Goal: Information Seeking & Learning: Learn about a topic

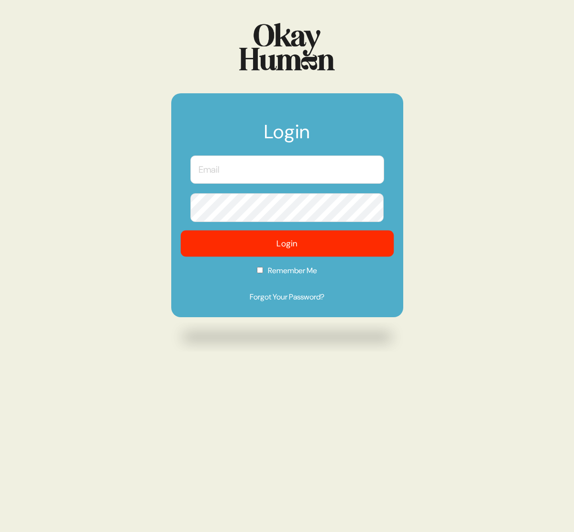
type input "[PERSON_NAME][EMAIL_ADDRESS][DOMAIN_NAME]"
click at [338, 245] on button "Login" at bounding box center [286, 243] width 213 height 26
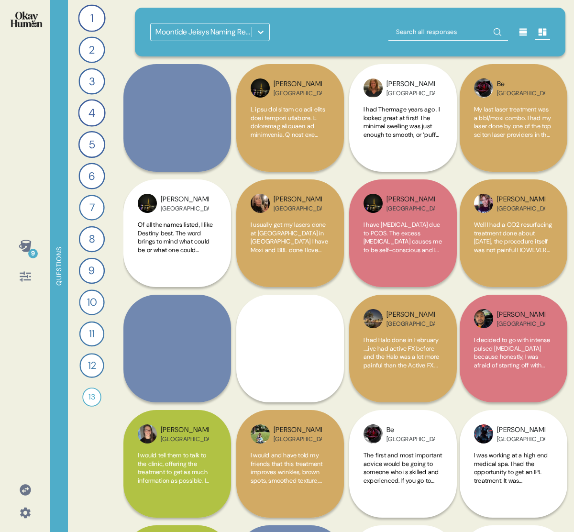
click at [28, 239] on icon at bounding box center [25, 245] width 13 height 13
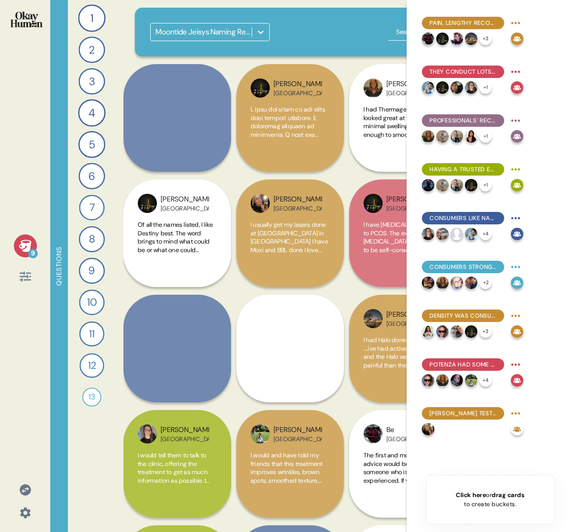
click at [27, 240] on icon at bounding box center [25, 245] width 12 height 12
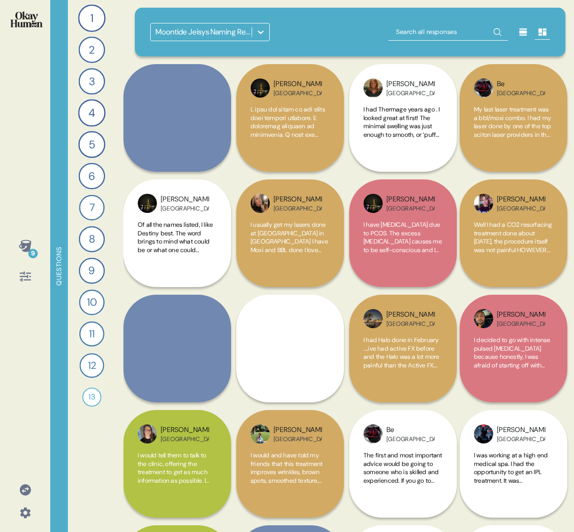
click at [201, 27] on div "Moontide Jeisys Naming Research - Consumers" at bounding box center [203, 31] width 97 height 11
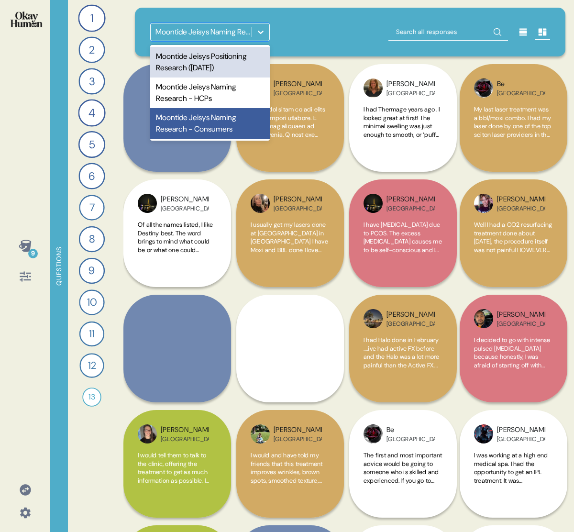
click at [218, 64] on div "Moontide Jeisys Positioning Research ([DATE])" at bounding box center [210, 62] width 120 height 31
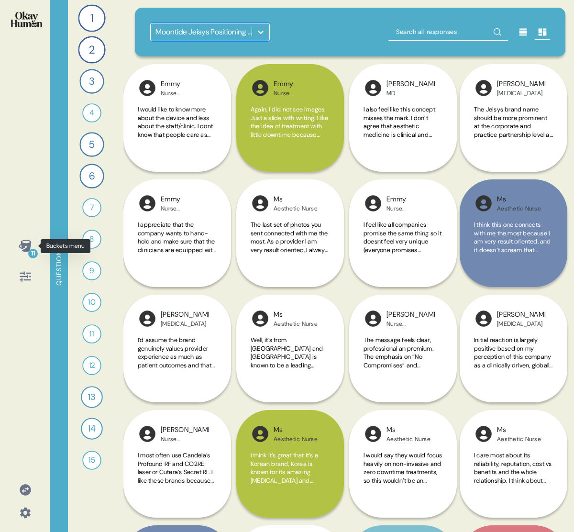
click at [20, 248] on icon at bounding box center [25, 245] width 13 height 13
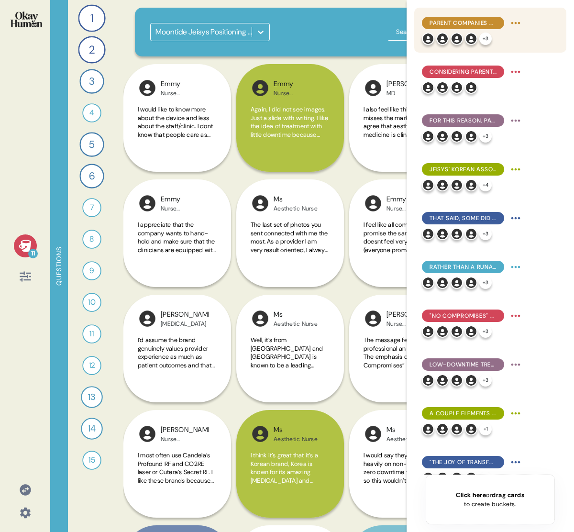
click at [507, 32] on div "Parent companies matter, serving as signals of safety, efficacy, and ongoing su…" at bounding box center [472, 30] width 101 height 30
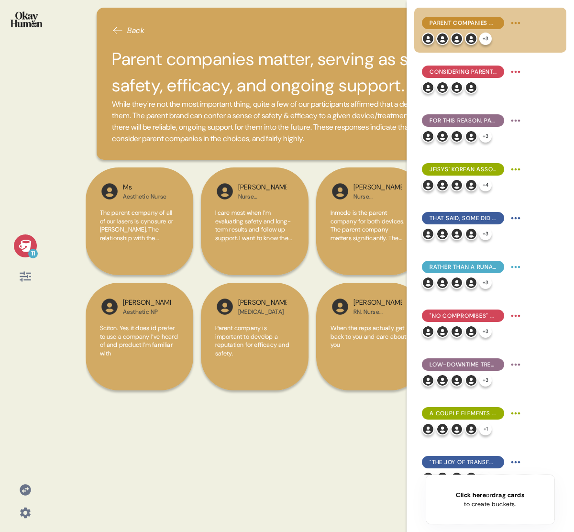
click at [29, 238] on div "11" at bounding box center [25, 245] width 23 height 23
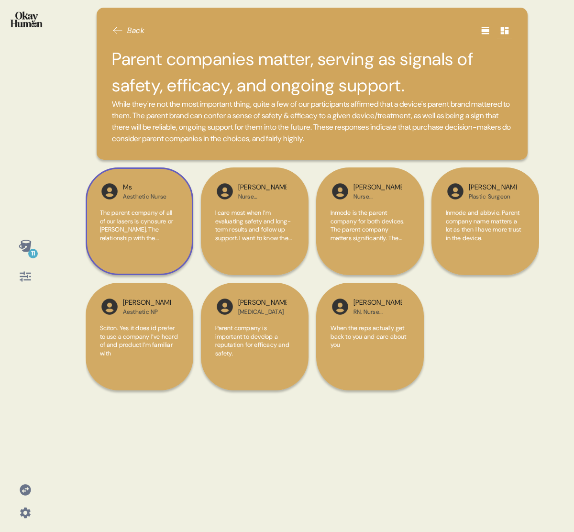
click at [98, 215] on div "Ms [PERSON_NAME] Nurse The parent company of all of our lasers is cynosure or […" at bounding box center [140, 221] width 108 height 108
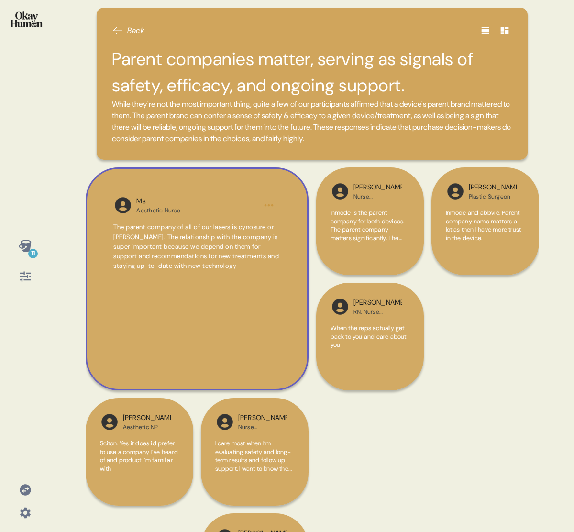
click at [193, 254] on span "The parent company of all of our lasers is cynosure or [PERSON_NAME]. The relat…" at bounding box center [195, 246] width 165 height 47
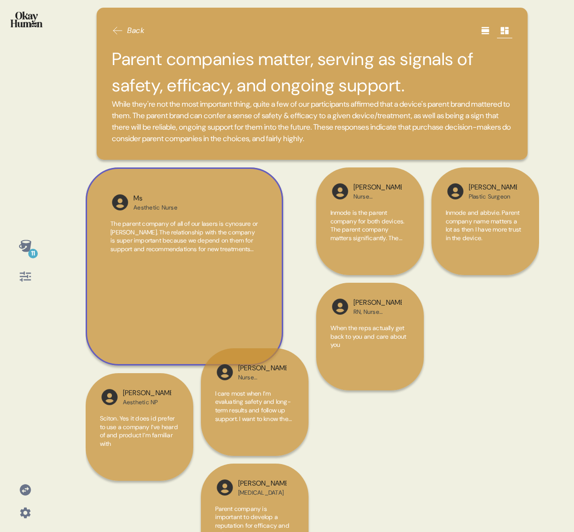
click at [193, 254] on div "Ms [PERSON_NAME] Nurse The parent company of all of our lasers is cynosure or […" at bounding box center [185, 266] width 198 height 198
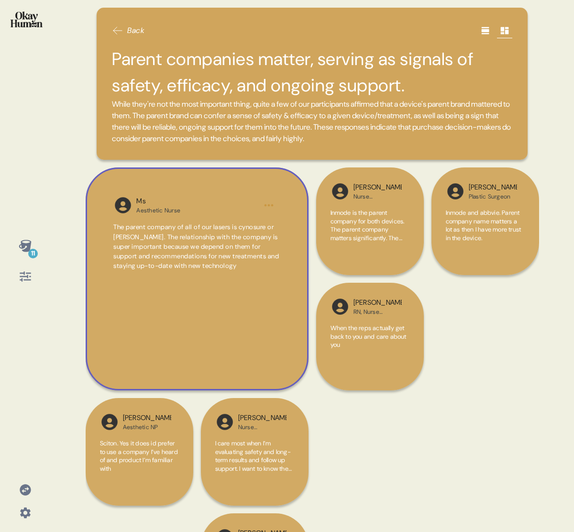
click at [480, 27] on icon at bounding box center [485, 31] width 10 height 10
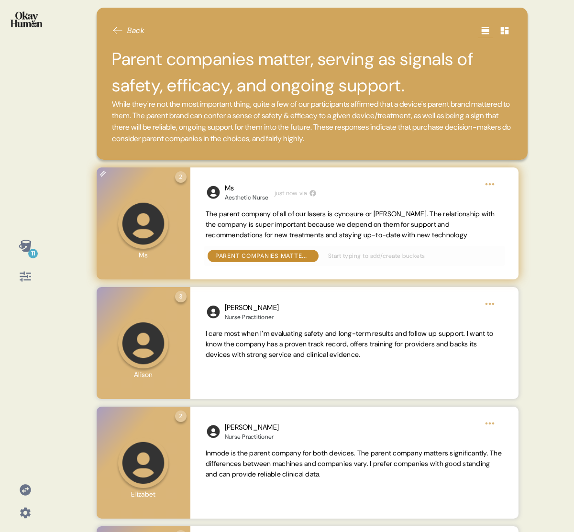
click at [258, 239] on span "The parent company of all of our lasers is cynosure or [PERSON_NAME]. The relat…" at bounding box center [350, 224] width 289 height 30
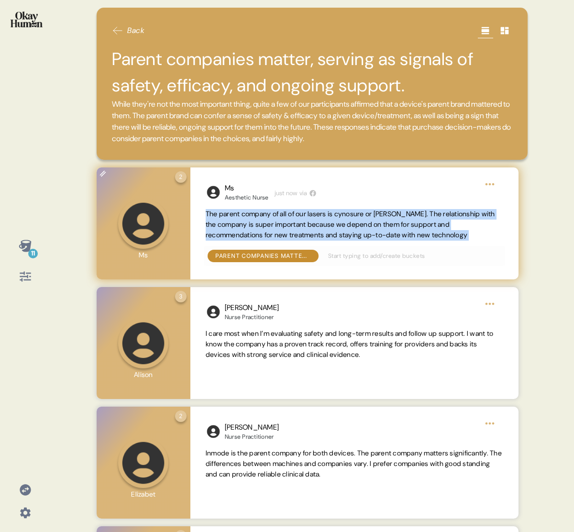
click at [257, 239] on span "The parent company of all of our lasers is cynosure or [PERSON_NAME]. The relat…" at bounding box center [350, 224] width 289 height 30
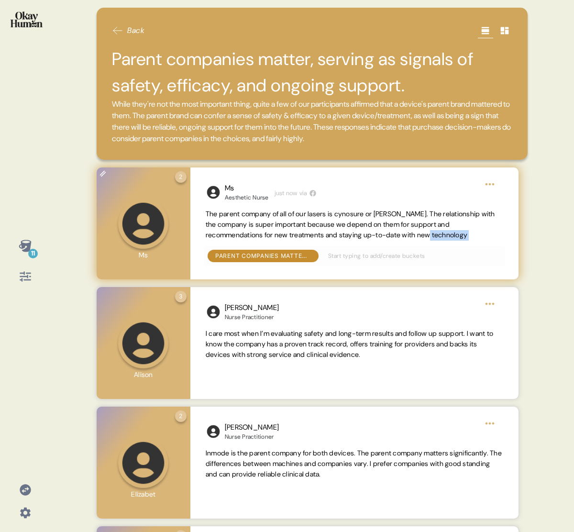
click at [462, 240] on span "The parent company of all of our lasers is cynosure or [PERSON_NAME]. The relat…" at bounding box center [354, 224] width 297 height 31
click at [490, 251] on div "Ms Aesthetic Nurse just now via The parent company of all of our lasers is cyno…" at bounding box center [354, 223] width 328 height 112
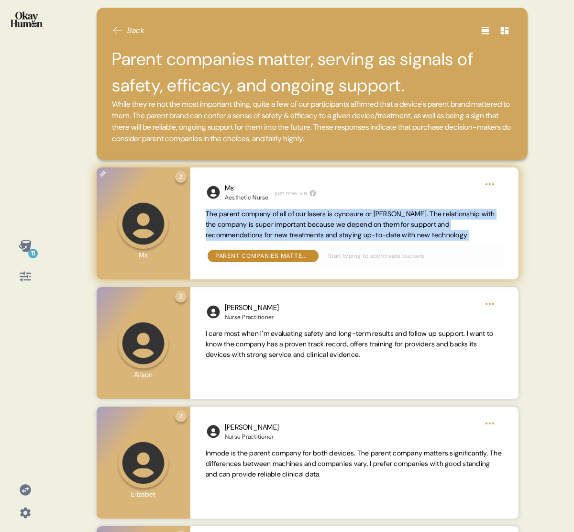
drag, startPoint x: 486, startPoint y: 245, endPoint x: 428, endPoint y: 229, distance: 59.8
click at [428, 229] on span "The parent company of all of our lasers is cynosure or [PERSON_NAME]. The relat…" at bounding box center [354, 224] width 297 height 31
click at [428, 228] on span "The parent company of all of our lasers is cynosure or [PERSON_NAME]. The relat…" at bounding box center [350, 224] width 289 height 30
drag, startPoint x: 420, startPoint y: 227, endPoint x: 489, endPoint y: 250, distance: 72.7
click at [489, 240] on span "The parent company of all of our lasers is cynosure or [PERSON_NAME]. The relat…" at bounding box center [354, 224] width 297 height 31
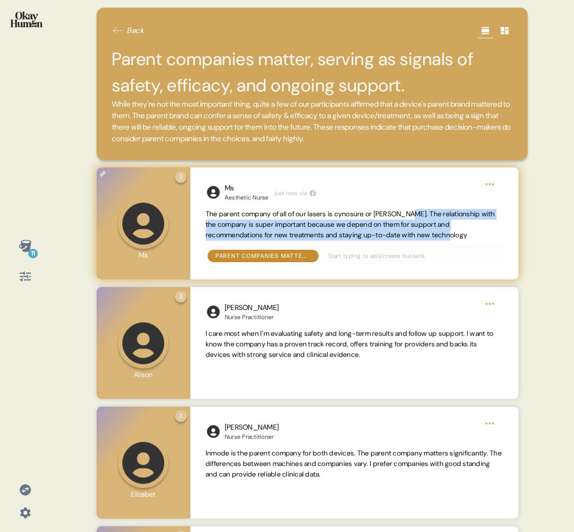
copy span "The relationship with the company is super important because we depend on them …"
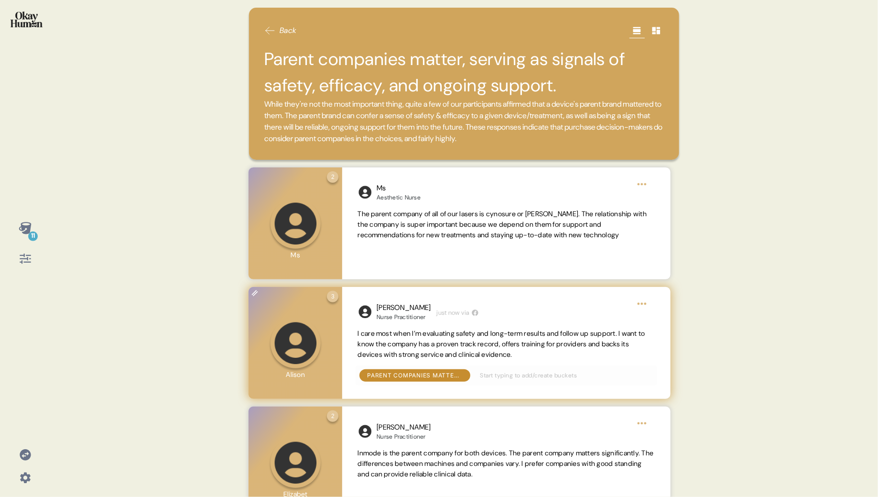
click at [395, 359] on span "I care most when I’m evaluating safety and long-term results and follow up supp…" at bounding box center [501, 344] width 287 height 30
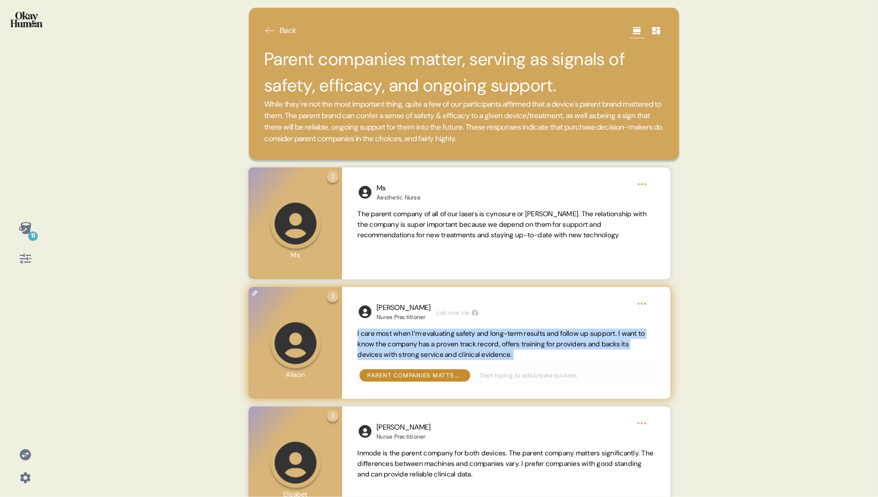
click at [395, 359] on span "I care most when I’m evaluating safety and long-term results and follow up supp…" at bounding box center [501, 344] width 287 height 30
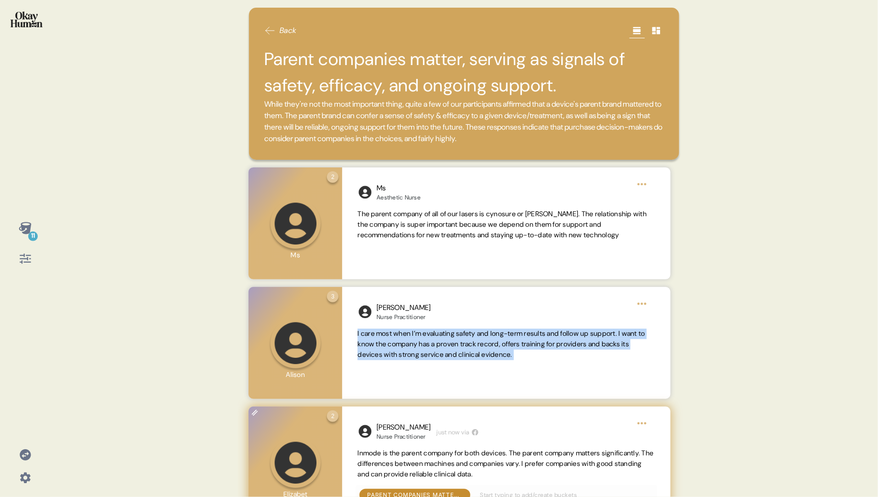
copy span "I care most when I’m evaluating safety and long-term results and follow up supp…"
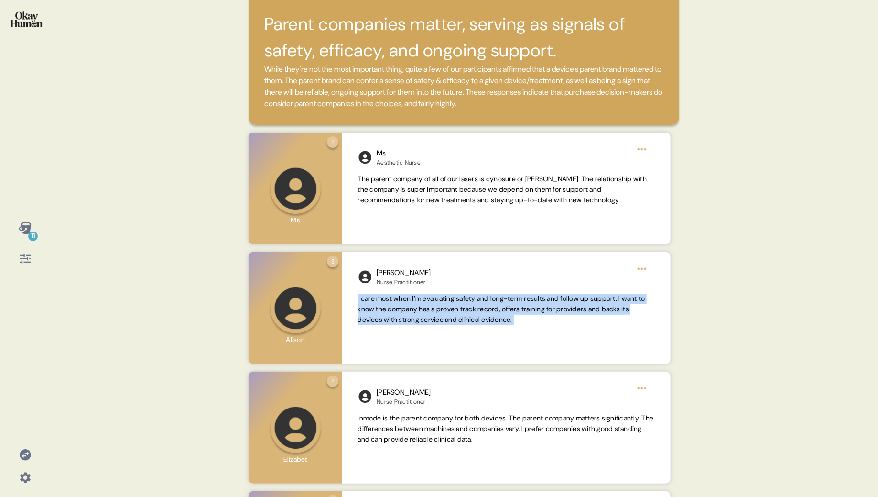
scroll to position [134, 0]
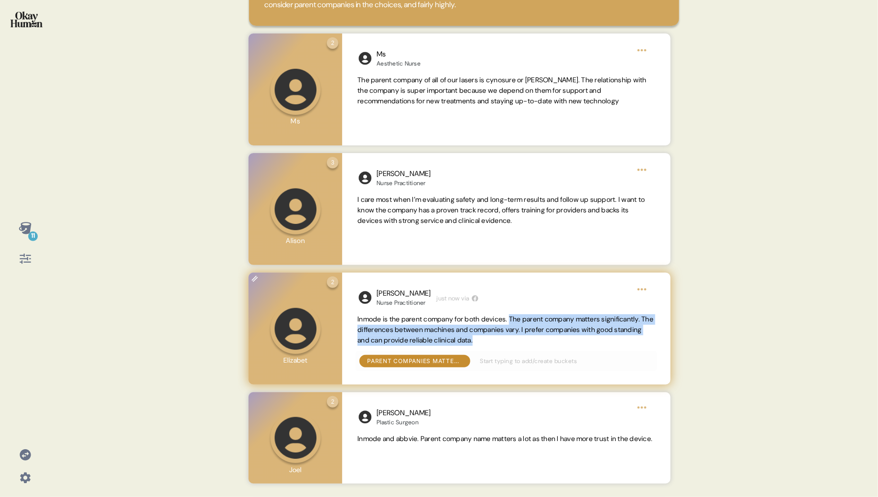
drag, startPoint x: 519, startPoint y: 330, endPoint x: 562, endPoint y: 354, distance: 48.8
click at [562, 345] on span "Inmode is the parent company for both devices. The parent company matters signi…" at bounding box center [506, 329] width 297 height 31
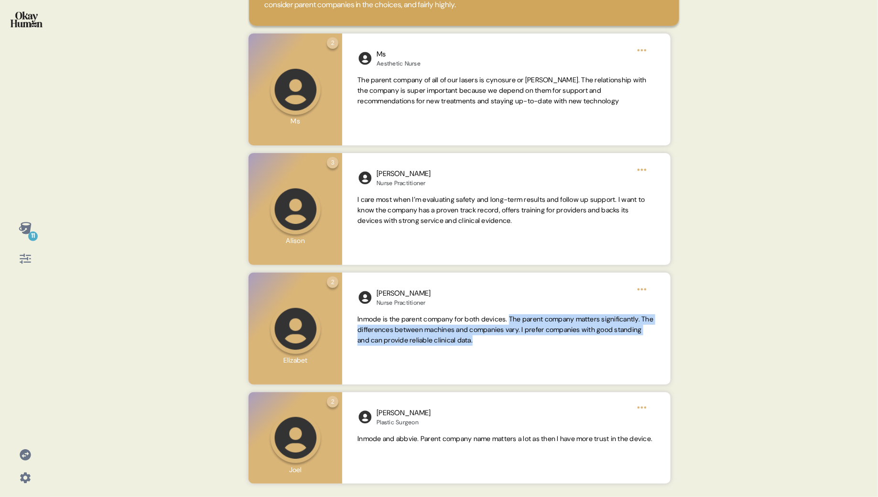
copy span "The parent company matters significantly. The differences between machines and …"
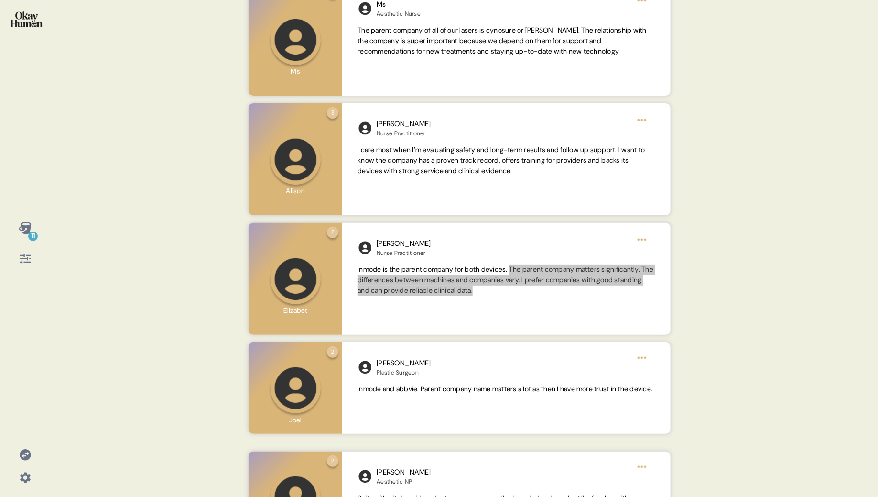
scroll to position [190, 0]
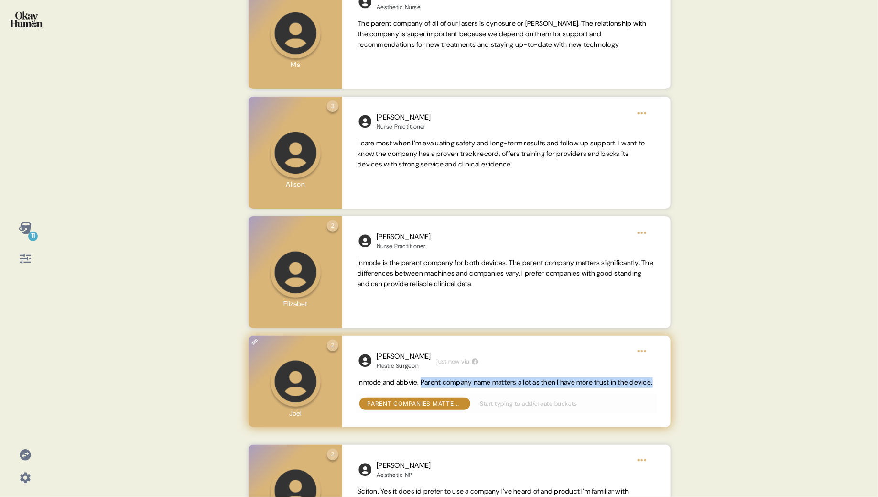
drag, startPoint x: 425, startPoint y: 393, endPoint x: 432, endPoint y: 403, distance: 11.8
click at [432, 388] on span "Inmode and abbvie. Parent company name matters a lot as then I have more trust …" at bounding box center [506, 382] width 297 height 11
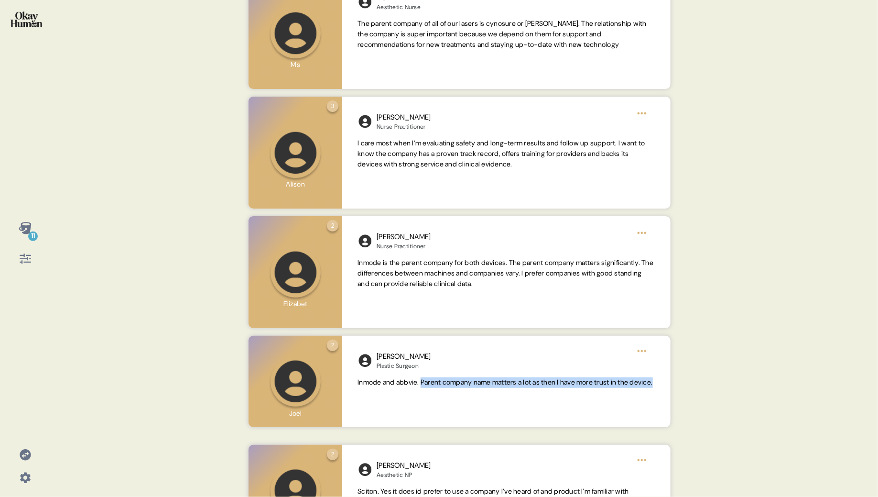
copy span "Parent company name matters a lot as then I have more trust in the device."
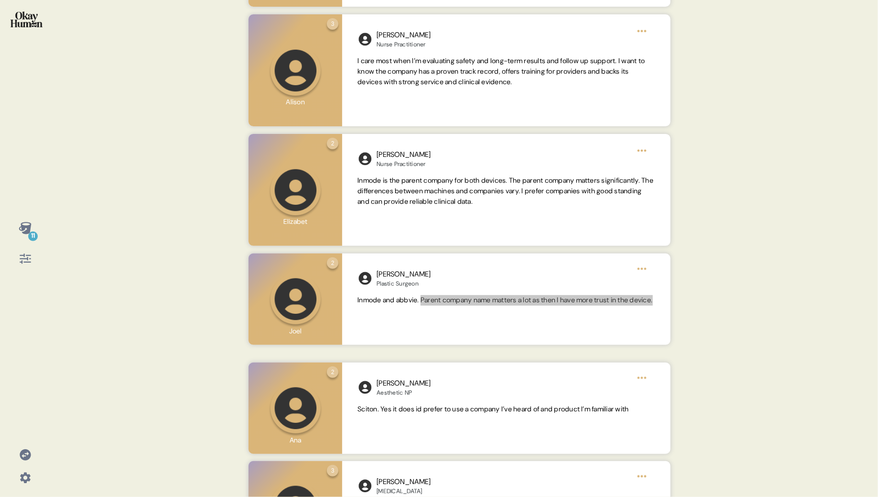
scroll to position [421, 0]
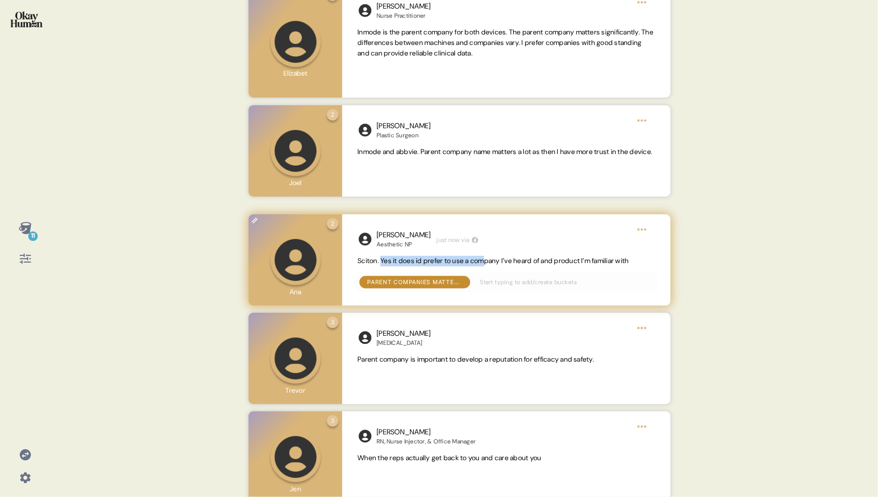
drag, startPoint x: 381, startPoint y: 274, endPoint x: 492, endPoint y: 275, distance: 110.4
click at [492, 265] on span "Sciton. Yes it does id prefer to use a company I’ve heard of and product I’m fa…" at bounding box center [494, 260] width 272 height 9
drag, startPoint x: 443, startPoint y: 276, endPoint x: 427, endPoint y: 275, distance: 16.3
click at [443, 265] on span "Sciton. Yes it does id prefer to use a company I’ve heard of and product I’m fa…" at bounding box center [494, 260] width 272 height 9
drag, startPoint x: 381, startPoint y: 273, endPoint x: 653, endPoint y: 276, distance: 272.5
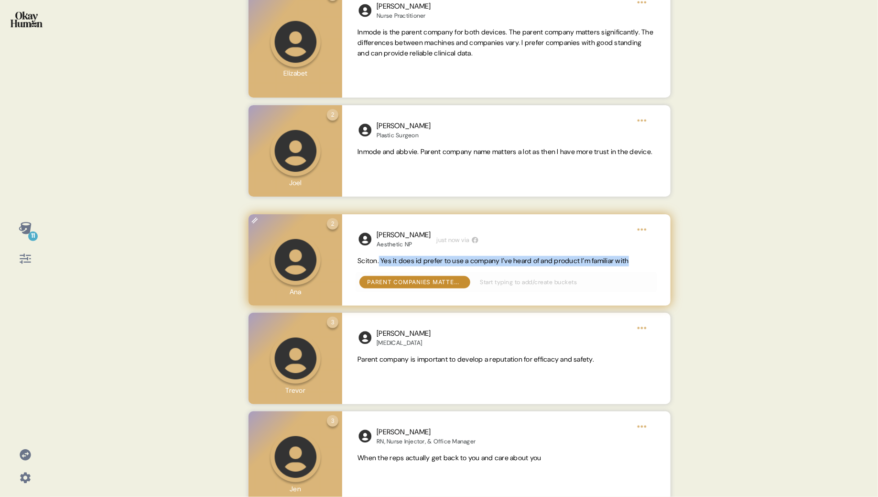
click at [653, 266] on span "Sciton. Yes it does id prefer to use a company I’ve heard of and product I’m fa…" at bounding box center [506, 261] width 297 height 11
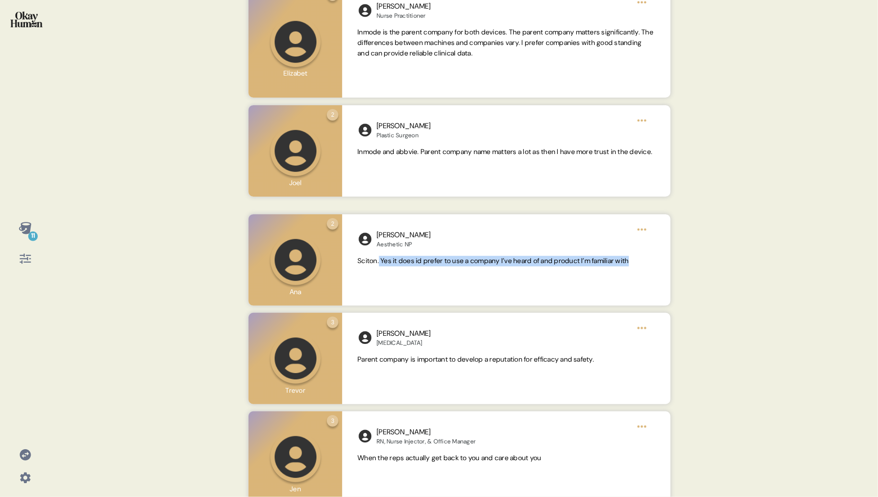
copy span "Yes it does id prefer to use a company I’ve heard of and product I’m familiar w…"
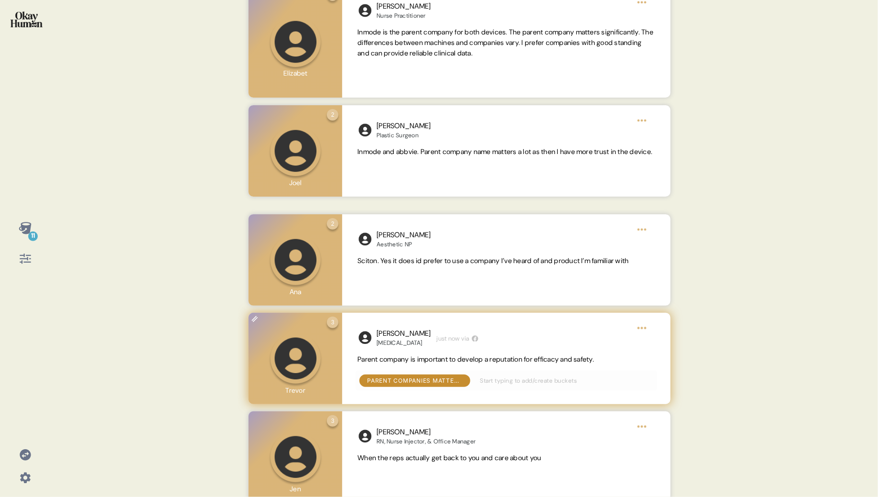
click at [559, 363] on span "Parent company is important to develop a reputation for efficacy and safety." at bounding box center [476, 359] width 237 height 9
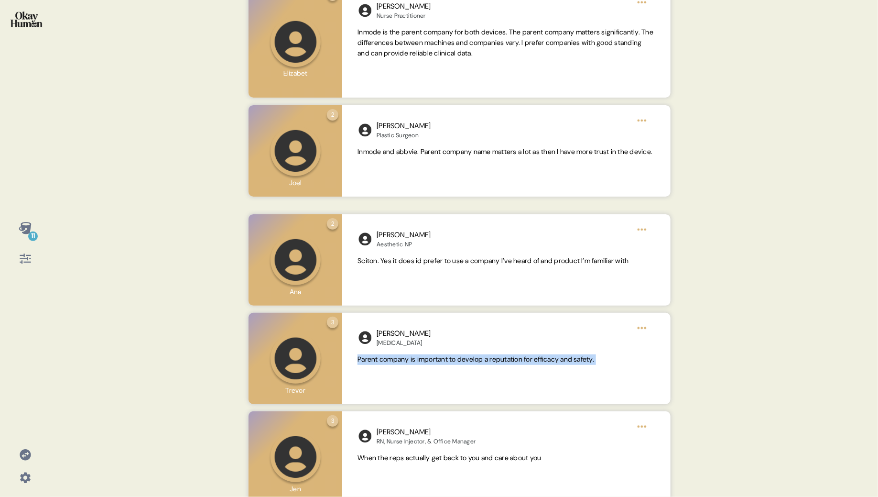
copy span "Parent company is important to develop a reputation for efficacy and safety."
click at [98, 240] on div "11 Back Parent companies matter, serving as signals of safety, efficacy, and on…" at bounding box center [439, 248] width 878 height 497
click at [20, 226] on icon at bounding box center [25, 227] width 13 height 13
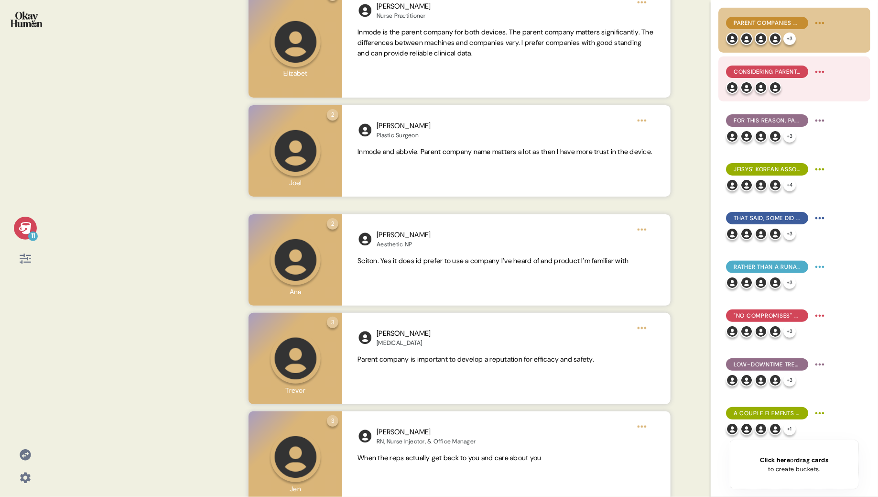
click at [731, 65] on div "Considering parent companies also plays an important role in avoiding bad apple…" at bounding box center [776, 71] width 101 height 15
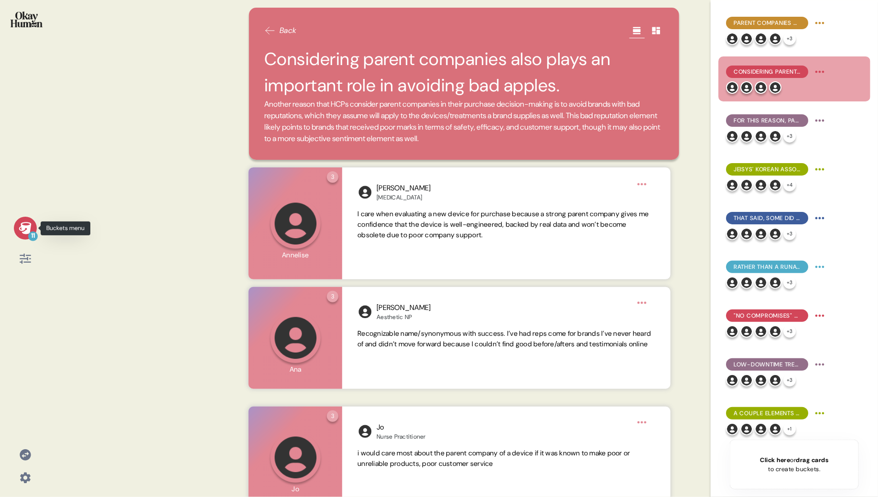
click at [27, 229] on icon at bounding box center [25, 228] width 12 height 12
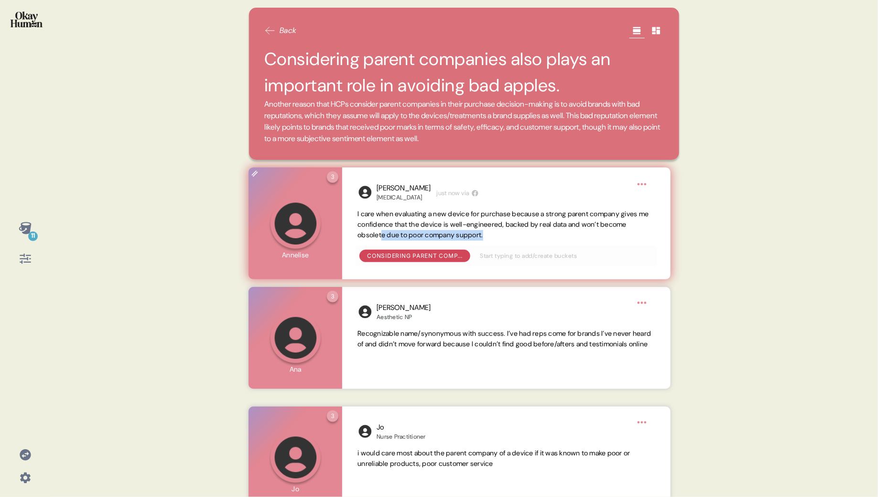
drag, startPoint x: 544, startPoint y: 239, endPoint x: 413, endPoint y: 234, distance: 132.0
click at [413, 234] on span "I care when evaluating a new device for purchase because a strong parent compan…" at bounding box center [506, 224] width 297 height 31
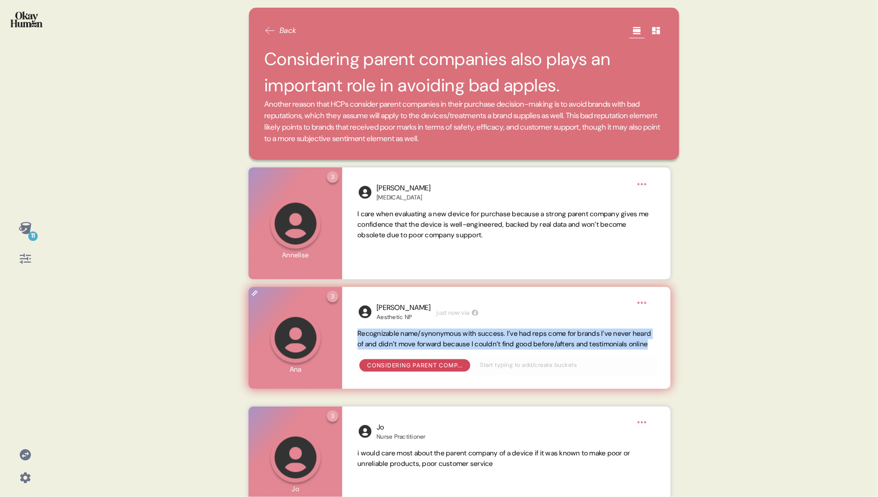
drag, startPoint x: 424, startPoint y: 357, endPoint x: 349, endPoint y: 333, distance: 78.0
click at [349, 333] on div "[PERSON_NAME] Aesthetic NP just now via Recognizable name/synonymous with succe…" at bounding box center [506, 337] width 328 height 101
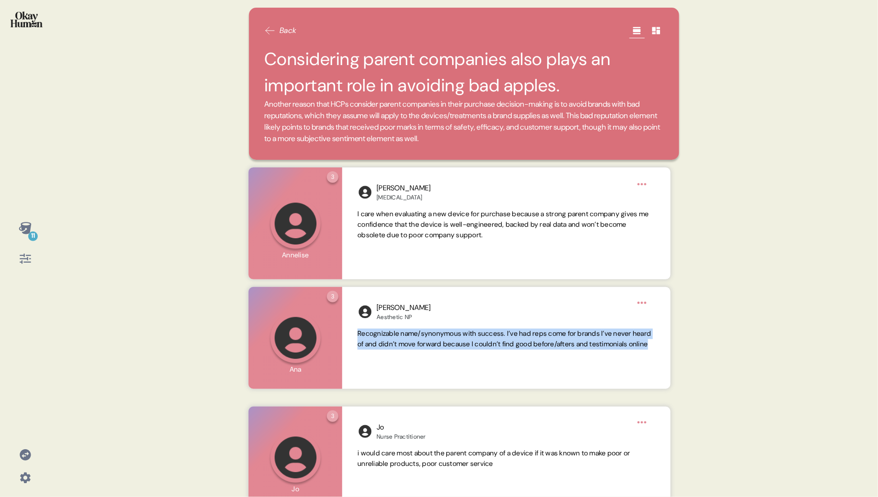
copy span "Recognizable name/synonymous with success. I’ve had reps come for brands I’ve n…"
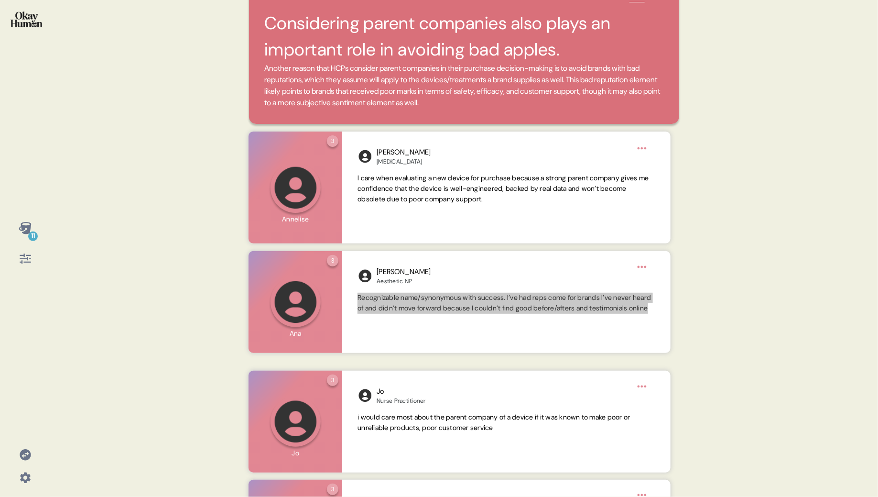
scroll to position [74, 0]
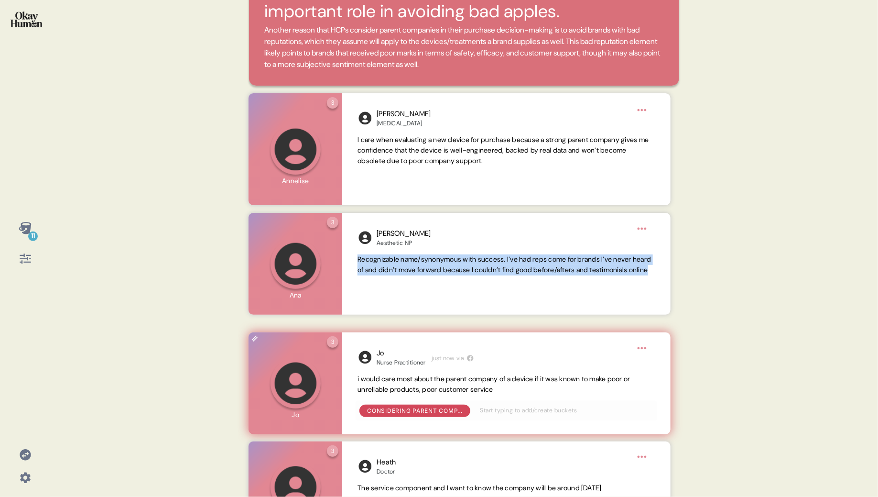
click at [472, 389] on span "i would care most about the parent company of a device if it was known to make …" at bounding box center [494, 383] width 273 height 19
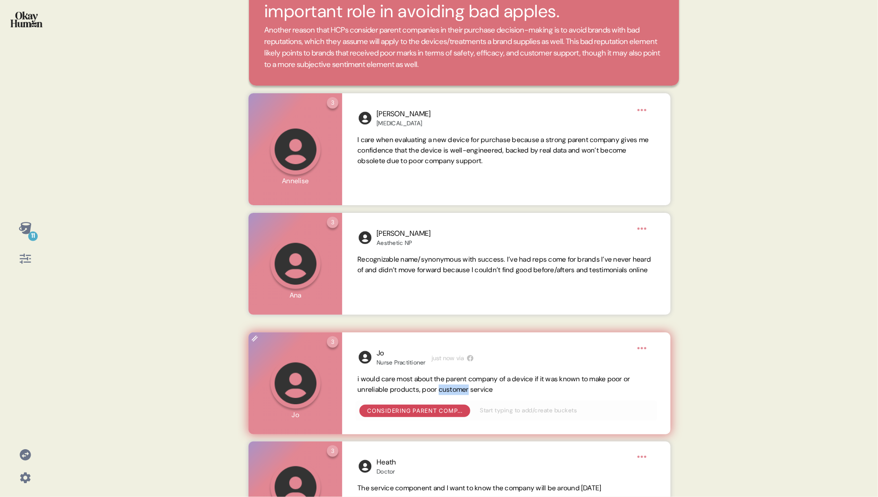
click at [472, 389] on span "i would care most about the parent company of a device if it was known to make …" at bounding box center [494, 383] width 273 height 19
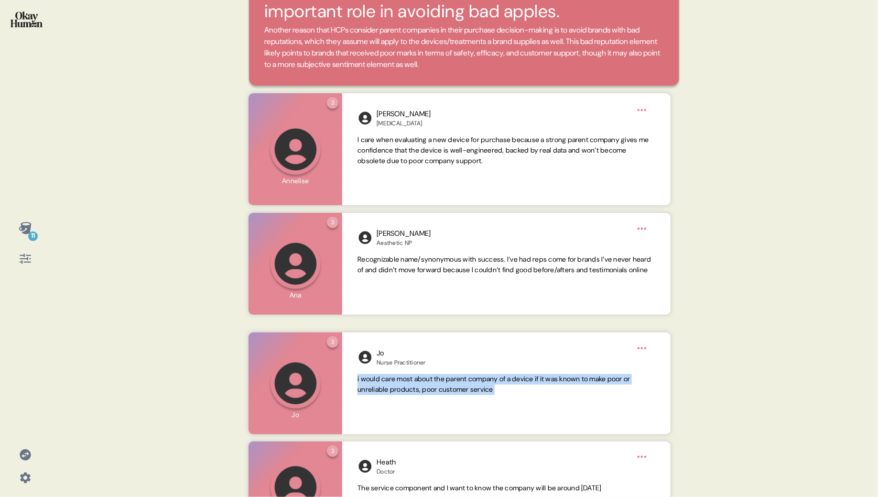
copy span "i would care most about the parent company of a device if it was known to make …"
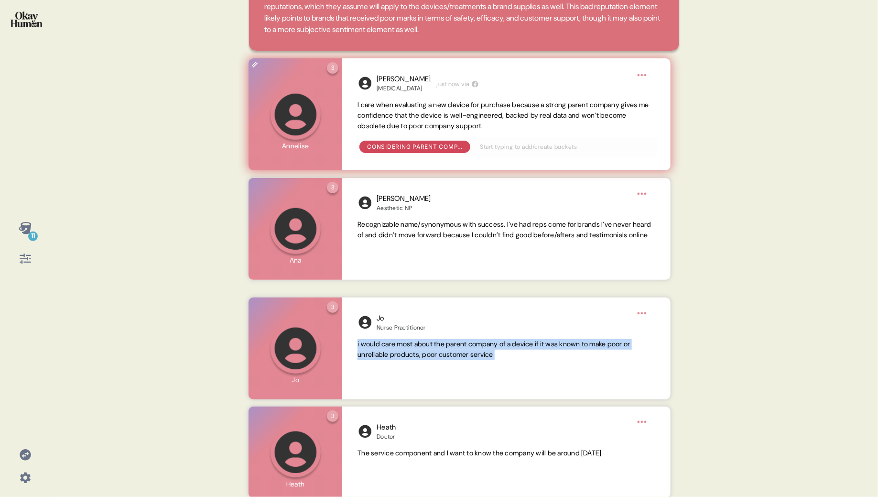
scroll to position [117, 0]
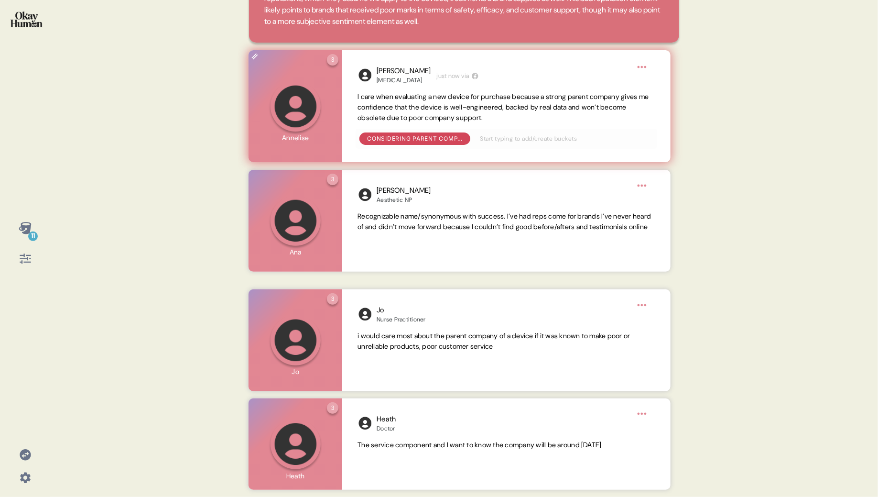
click at [452, 114] on span "I care when evaluating a new device for purchase because a strong parent compan…" at bounding box center [503, 107] width 291 height 30
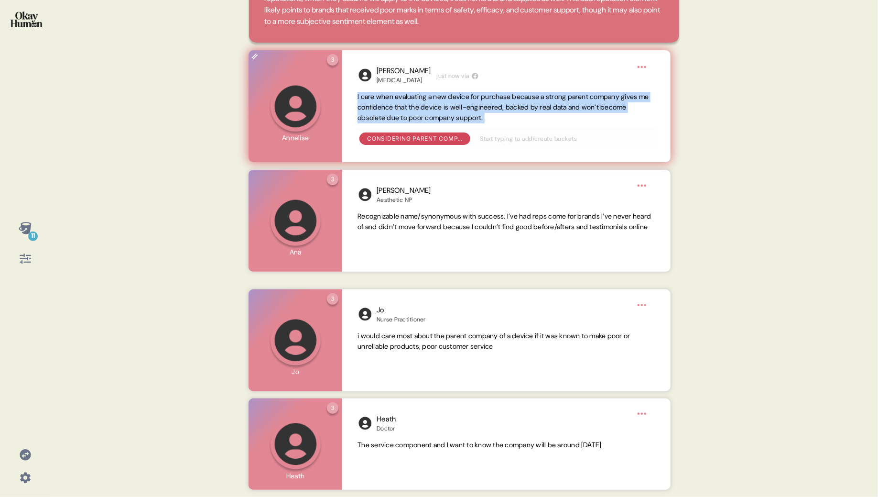
click at [452, 114] on span "I care when evaluating a new device for purchase because a strong parent compan…" at bounding box center [503, 107] width 291 height 30
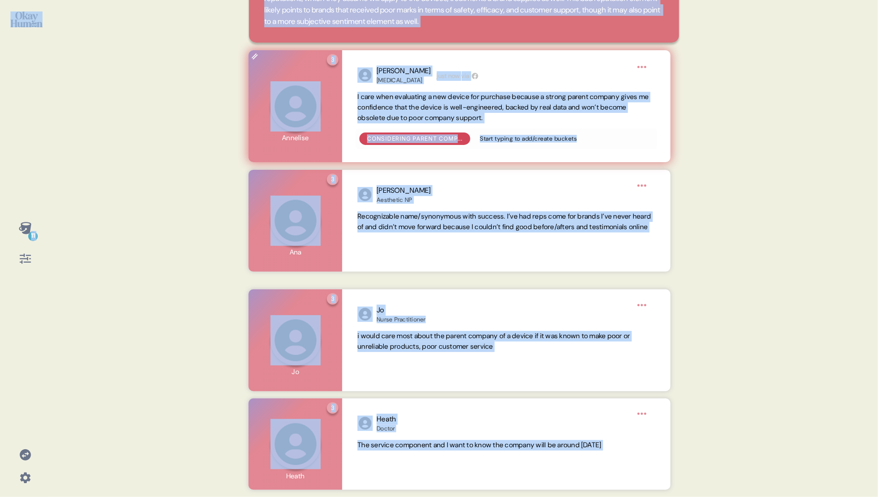
click at [452, 114] on span "I care when evaluating a new device for purchase because a strong parent compan…" at bounding box center [503, 107] width 291 height 30
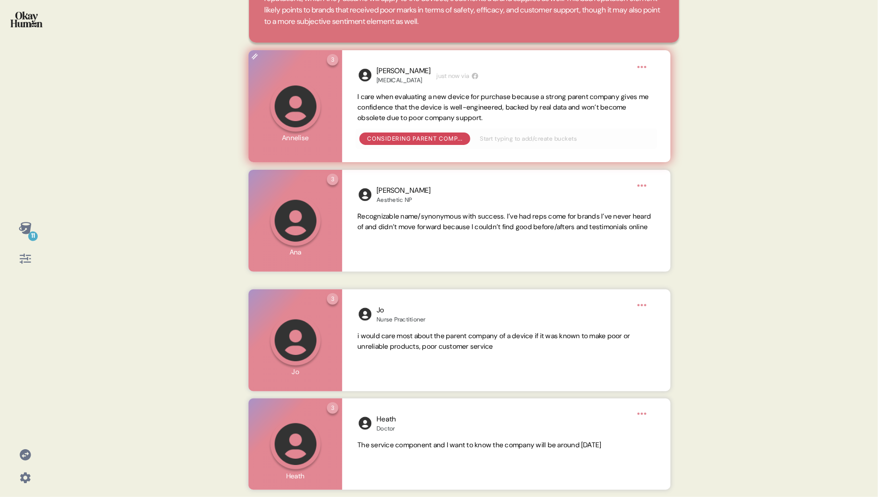
click at [452, 113] on span "I care when evaluating a new device for purchase because a strong parent compan…" at bounding box center [503, 107] width 291 height 30
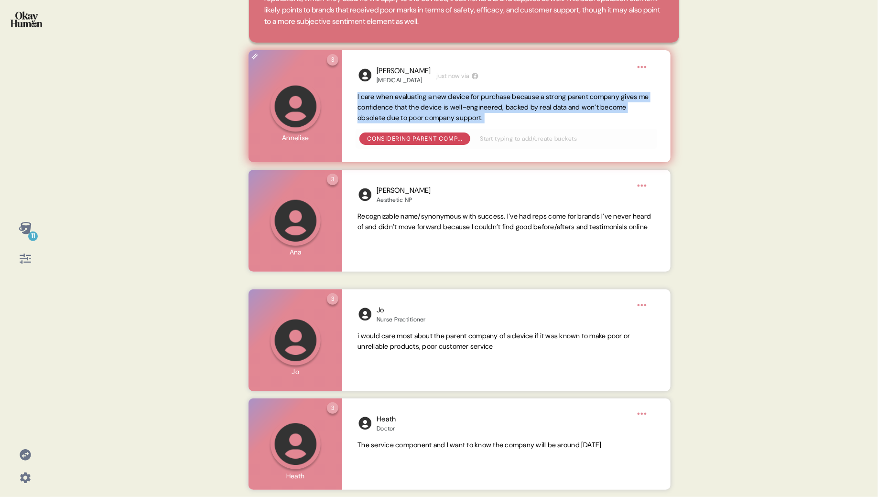
click at [452, 113] on span "I care when evaluating a new device for purchase because a strong parent compan…" at bounding box center [503, 107] width 291 height 30
copy span "I care when evaluating a new device for purchase because a strong parent compan…"
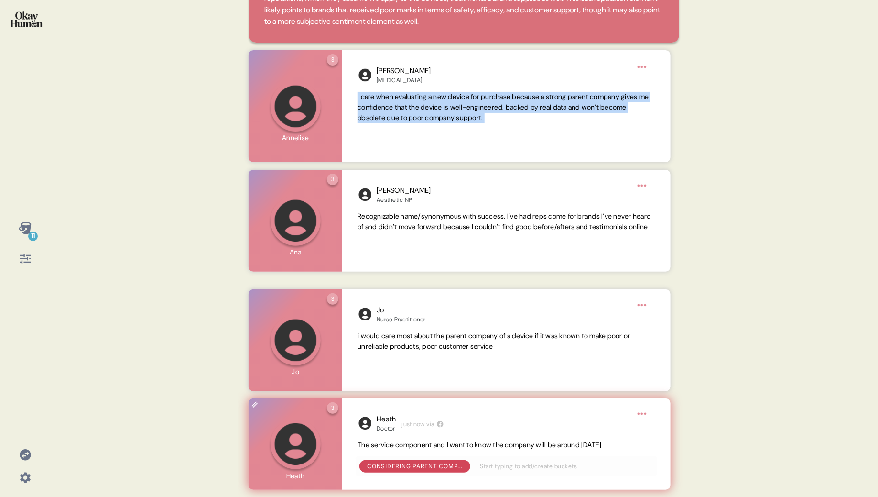
click at [480, 443] on span "The service component and I want to know the company will be around [DATE]" at bounding box center [480, 444] width 244 height 9
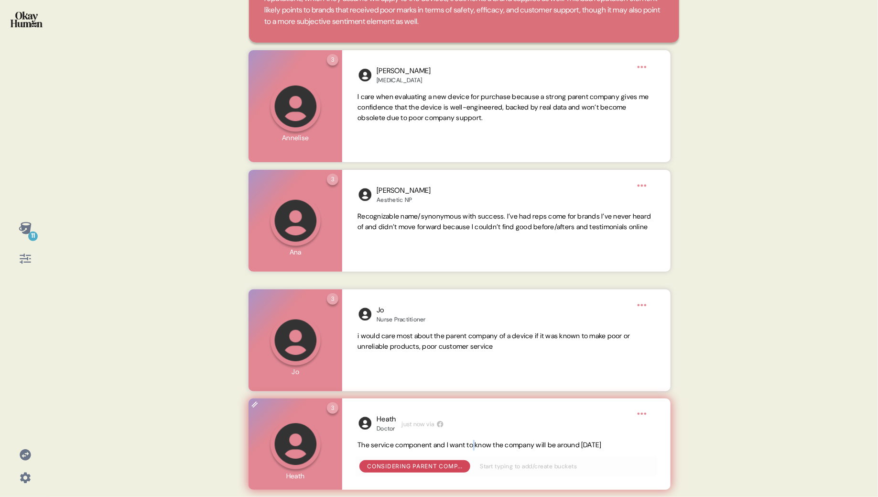
click at [480, 443] on span "The service component and I want to know the company will be around [DATE]" at bounding box center [480, 444] width 244 height 9
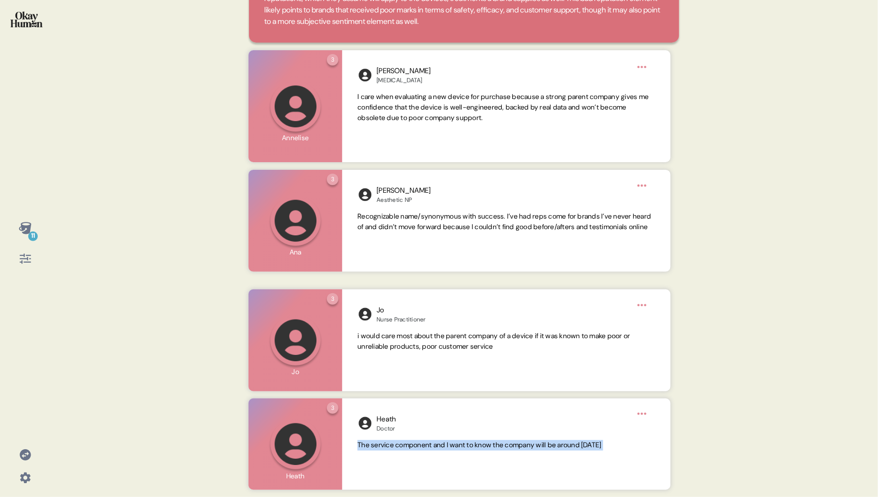
copy span "The service component and I want to know the company will be around [DATE]"
drag, startPoint x: 152, startPoint y: 220, endPoint x: 28, endPoint y: 237, distance: 124.5
click at [151, 220] on div "11 Back Considering parent companies also plays an important role in avoiding b…" at bounding box center [439, 248] width 878 height 497
click at [26, 237] on div "11" at bounding box center [25, 228] width 23 height 23
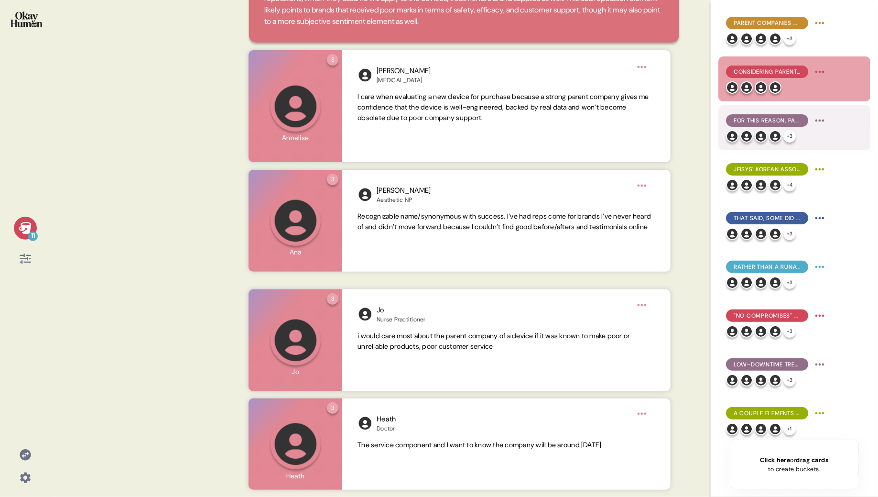
click at [753, 117] on span "For this reason, participants suggested the "Jeisys" name should be prominent o…" at bounding box center [767, 120] width 67 height 9
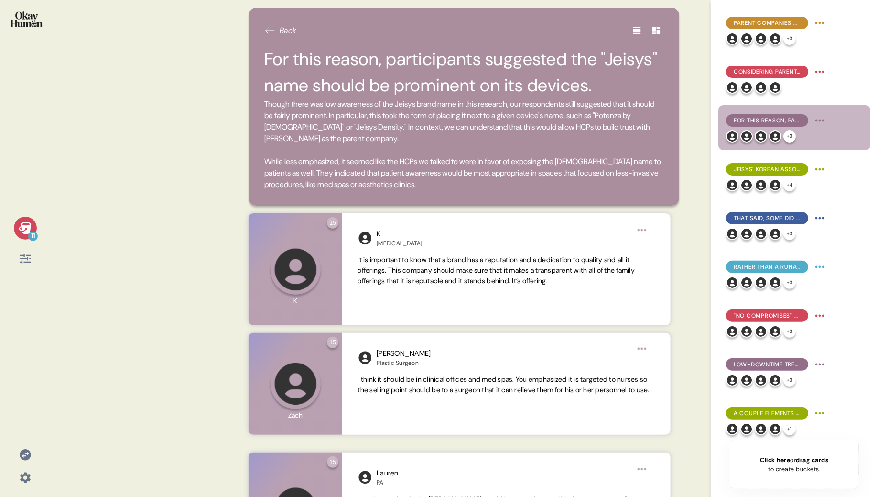
click at [22, 238] on div "11" at bounding box center [25, 228] width 23 height 23
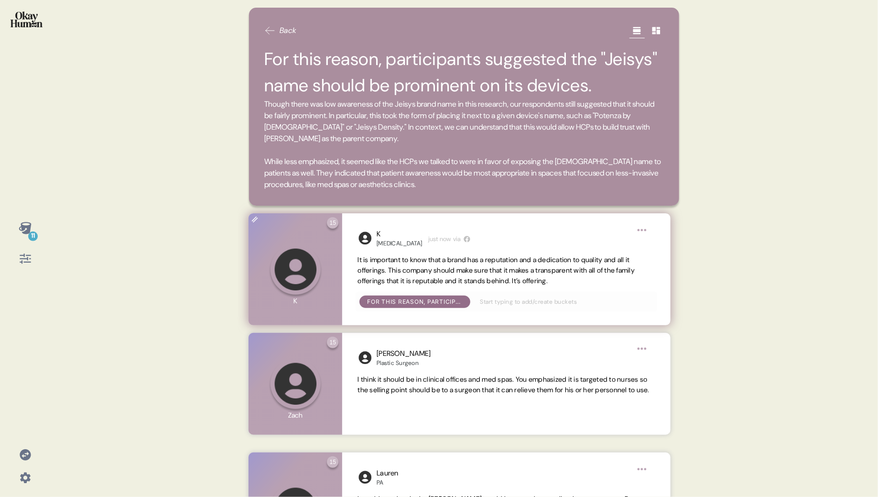
click at [440, 273] on span "It is important to know that a brand has a reputation and a dedication to quali…" at bounding box center [496, 270] width 277 height 30
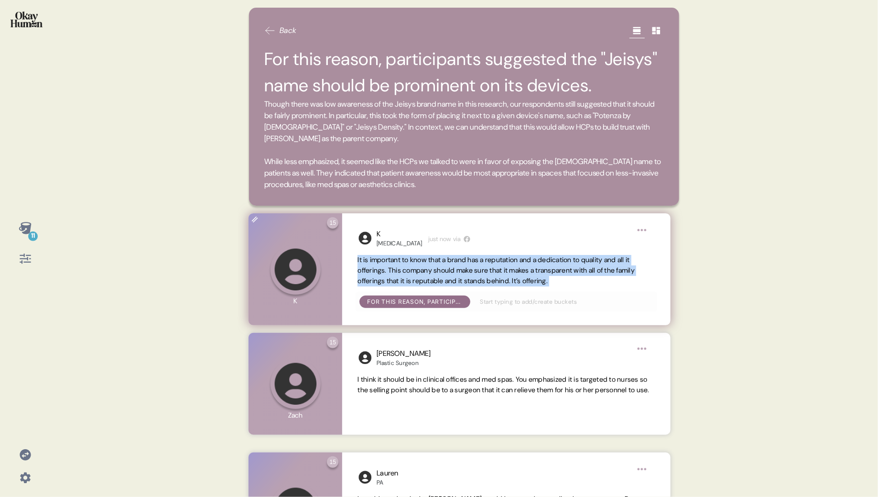
click at [440, 273] on span "It is important to know that a brand has a reputation and a dedication to quali…" at bounding box center [496, 270] width 277 height 30
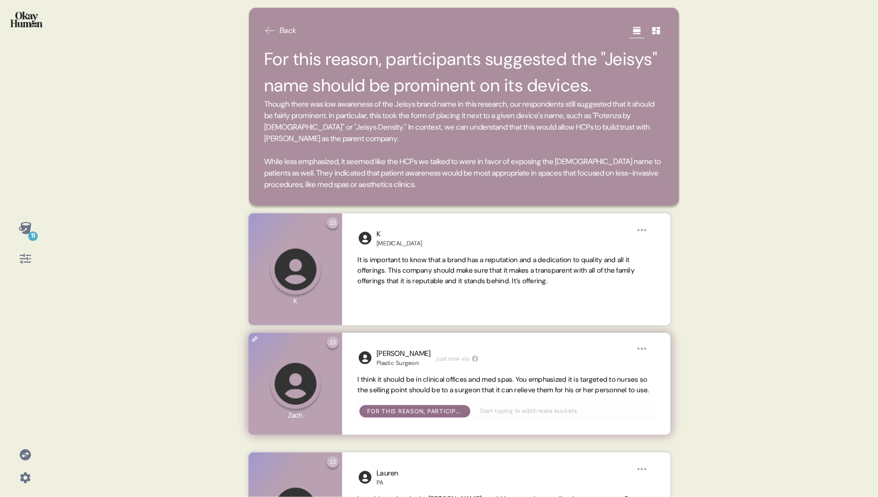
click at [455, 388] on span "I think it should be in clinical offices and med spas. You emphasized it is tar…" at bounding box center [504, 384] width 292 height 19
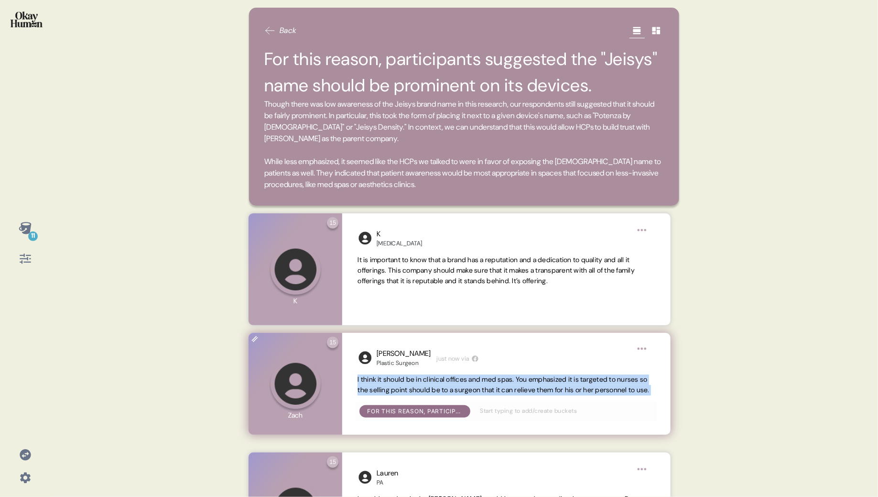
click at [455, 388] on span "I think it should be in clinical offices and med spas. You emphasized it is tar…" at bounding box center [504, 384] width 292 height 19
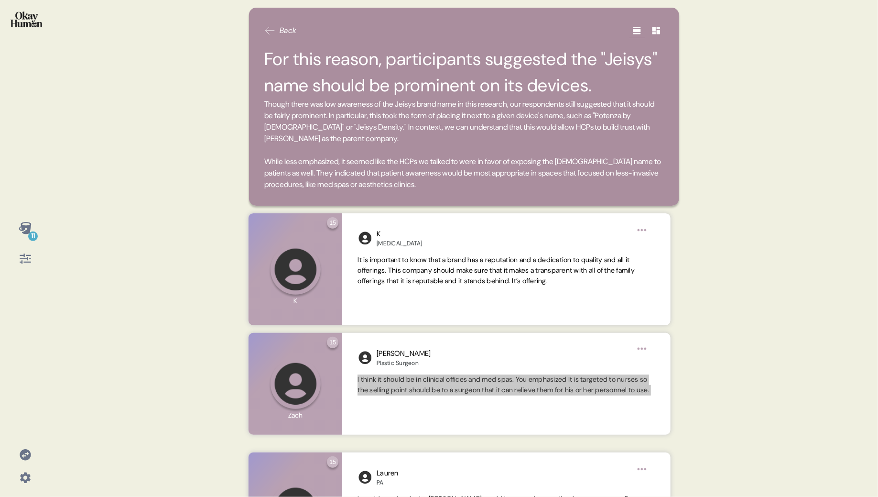
scroll to position [237, 0]
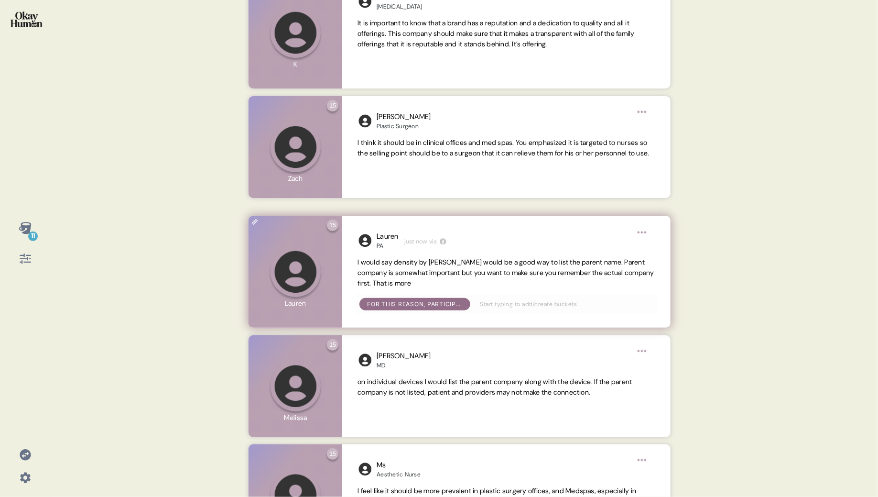
click at [401, 275] on span "I would say density by [PERSON_NAME] would be a good way to list the parent nam…" at bounding box center [506, 273] width 297 height 30
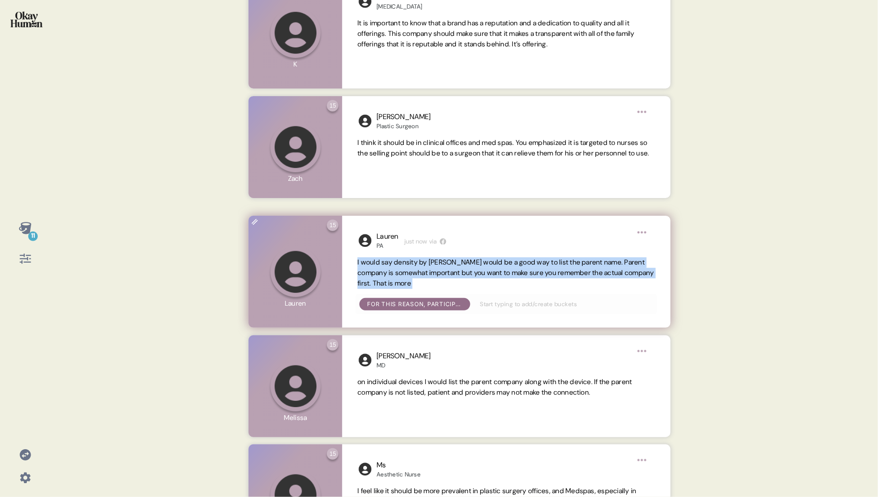
click at [401, 275] on span "I would say density by [PERSON_NAME] would be a good way to list the parent nam…" at bounding box center [506, 273] width 297 height 30
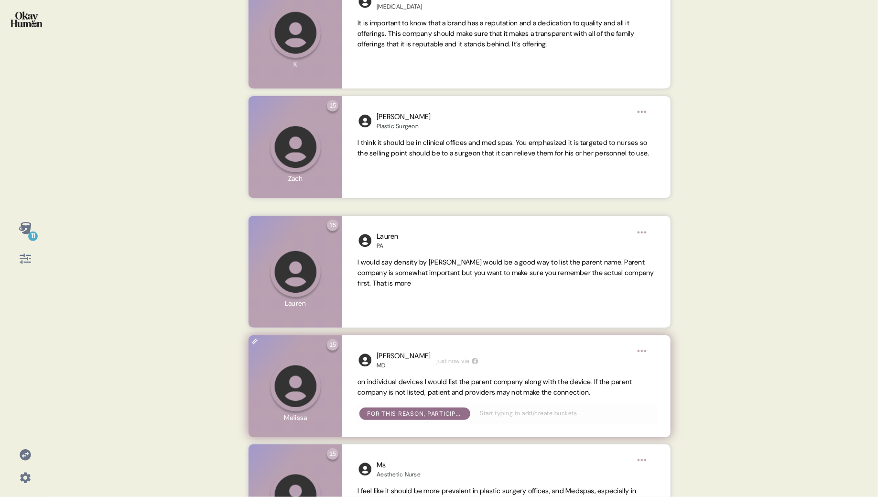
click at [443, 387] on span "on individual devices I would list the parent company along with the device. If…" at bounding box center [506, 387] width 297 height 21
click at [443, 391] on span "on individual devices I would list the parent company along with the device. If…" at bounding box center [495, 386] width 275 height 19
click at [474, 392] on span "on individual devices I would list the parent company along with the device. If…" at bounding box center [495, 386] width 275 height 19
click at [473, 392] on span "on individual devices I would list the parent company along with the device. If…" at bounding box center [495, 386] width 275 height 19
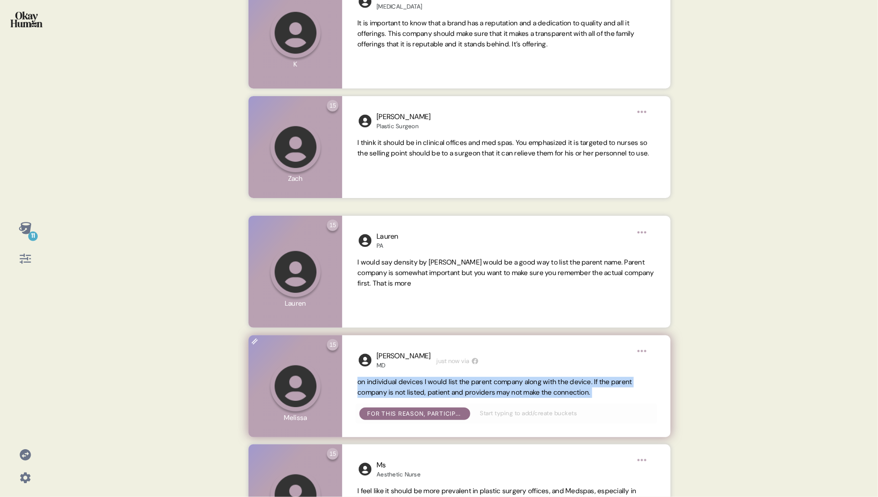
click at [473, 392] on span "on individual devices I would list the parent company along with the device. If…" at bounding box center [495, 386] width 275 height 19
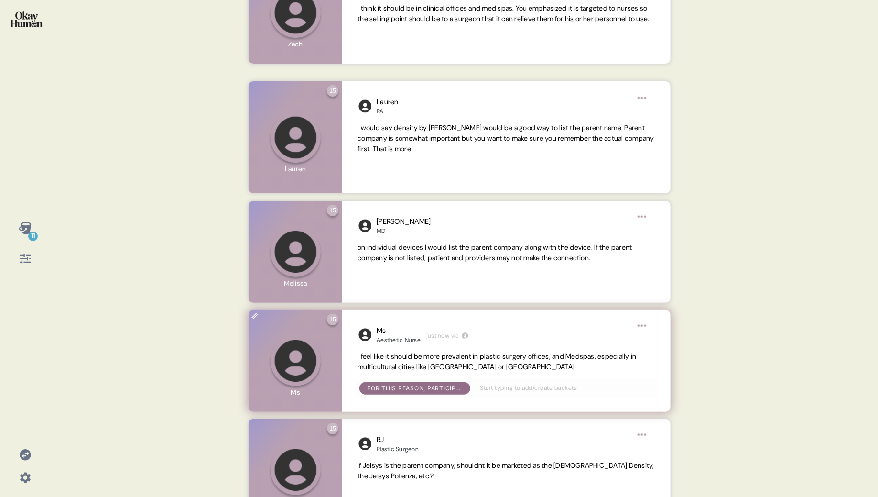
click at [499, 360] on span "I feel like it should be more prevalent in plastic surgery offices, and Medspas…" at bounding box center [497, 361] width 279 height 19
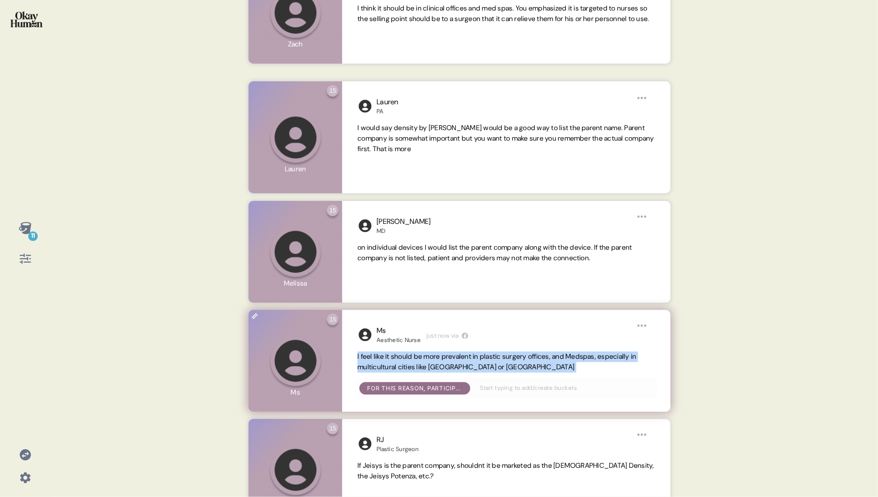
click at [499, 360] on span "I feel like it should be more prevalent in plastic surgery offices, and Medspas…" at bounding box center [497, 361] width 279 height 19
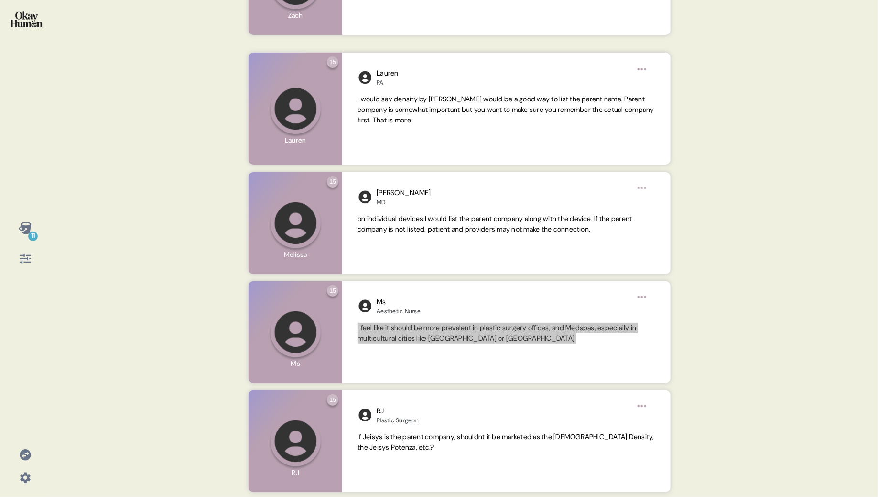
scroll to position [419, 0]
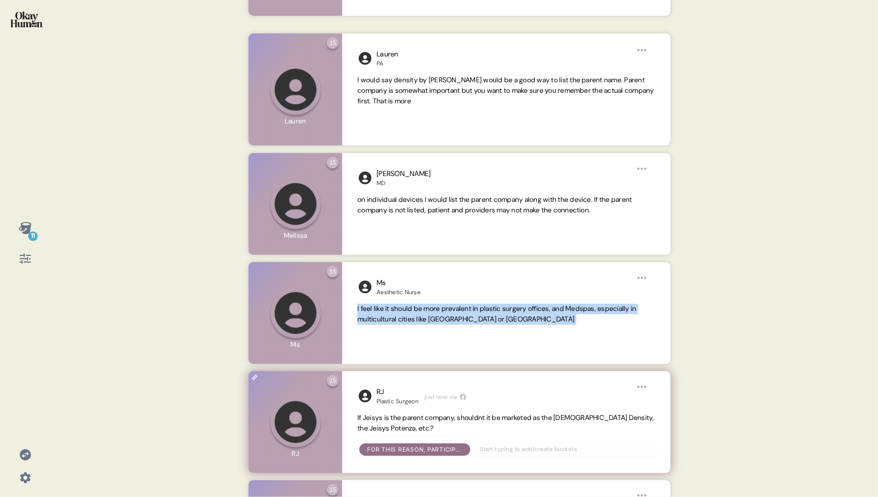
click at [389, 430] on span "If Jeisys is the parent company, shouldnt it be marketed as the [DEMOGRAPHIC_DA…" at bounding box center [506, 422] width 297 height 19
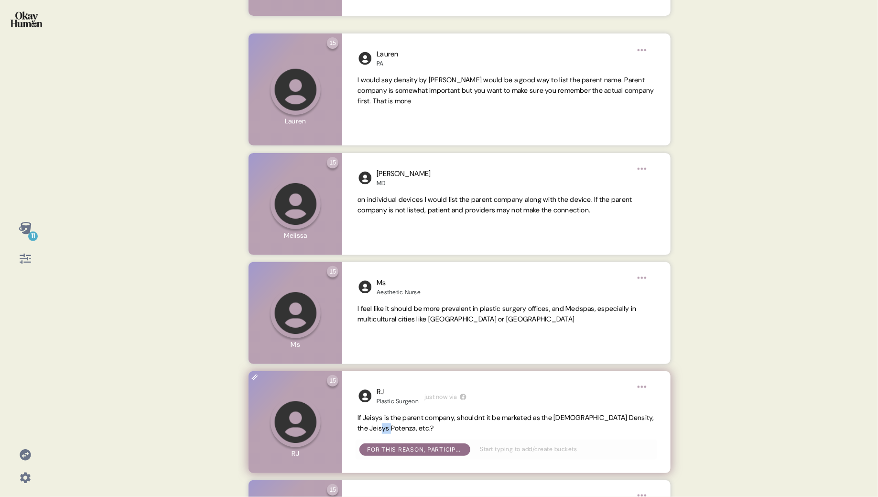
click at [389, 430] on span "If Jeisys is the parent company, shouldnt it be marketed as the [DEMOGRAPHIC_DA…" at bounding box center [506, 422] width 297 height 19
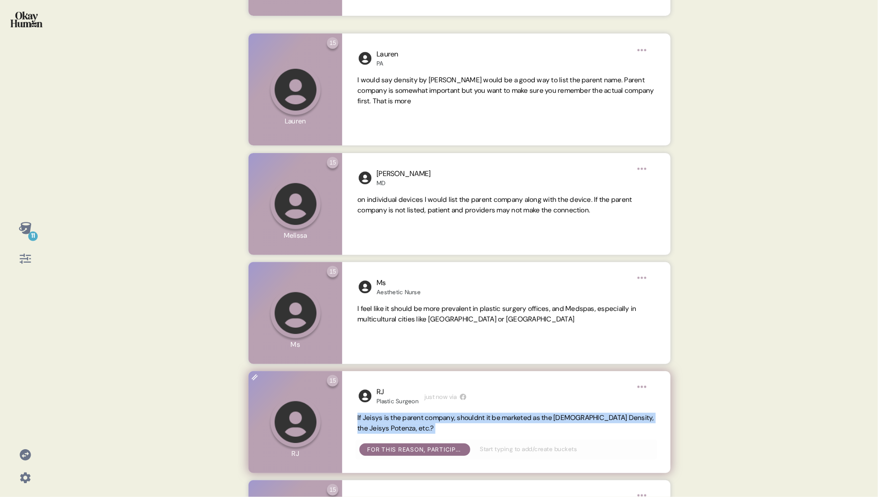
click at [389, 430] on span "If Jeisys is the parent company, shouldnt it be marketed as the [DEMOGRAPHIC_DA…" at bounding box center [506, 422] width 297 height 19
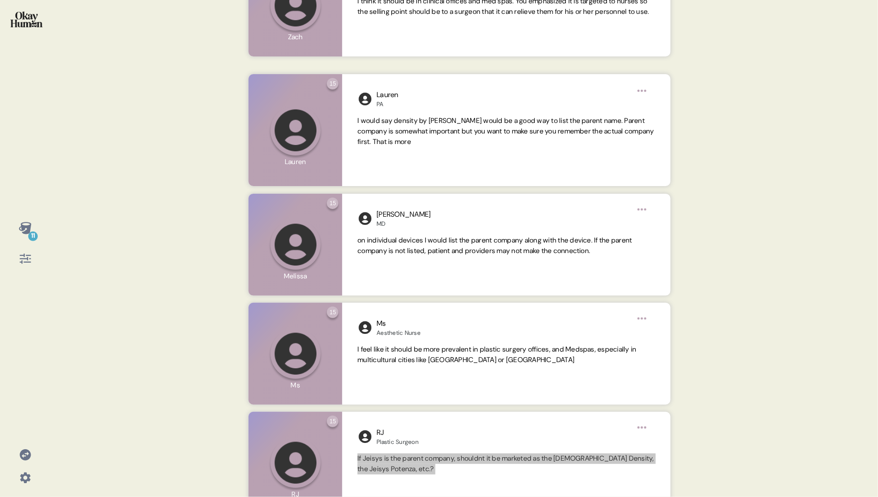
scroll to position [178, 0]
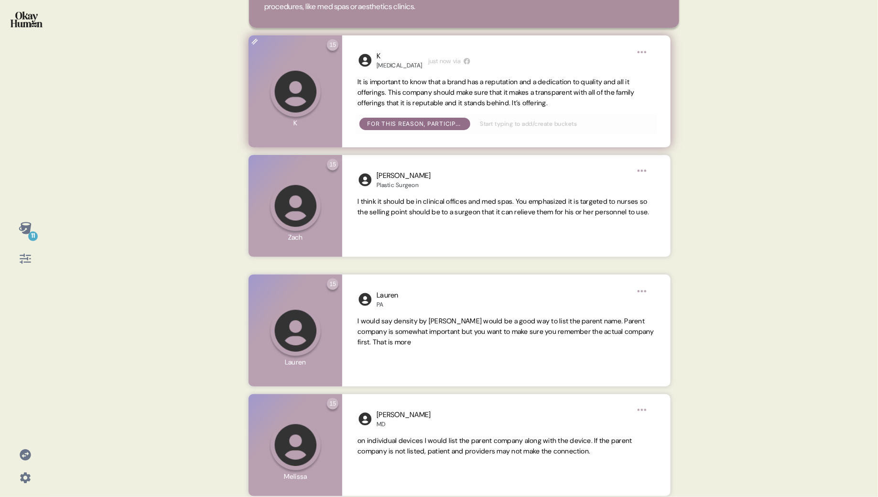
click at [360, 91] on span "It is important to know that a brand has a reputation and a dedication to quali…" at bounding box center [496, 92] width 277 height 30
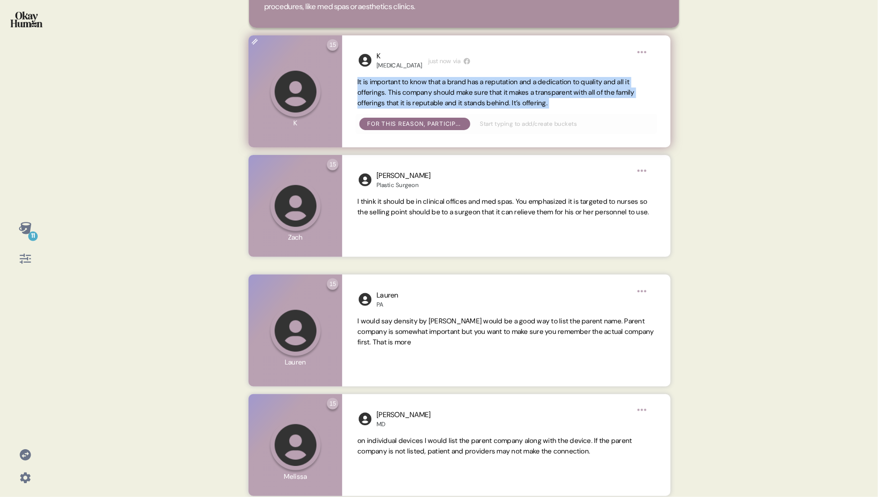
click at [360, 91] on span "It is important to know that a brand has a reputation and a dedication to quali…" at bounding box center [496, 92] width 277 height 30
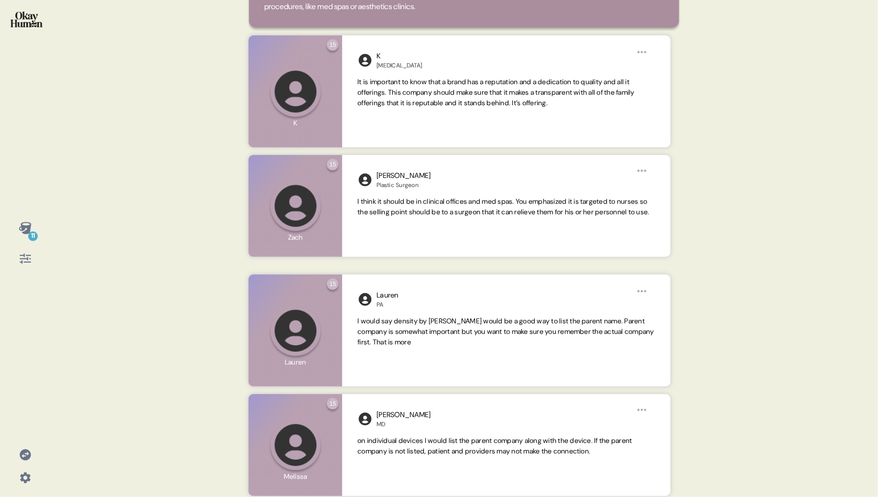
click at [24, 228] on icon at bounding box center [25, 228] width 12 height 12
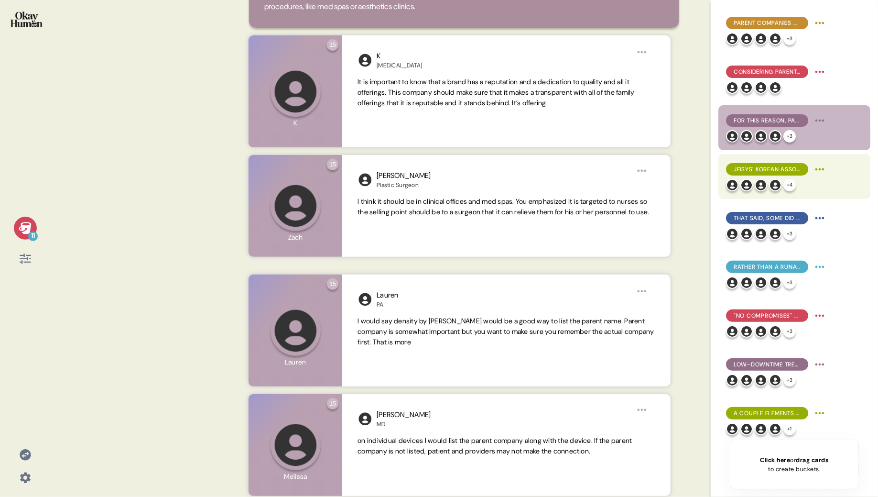
click at [770, 171] on span "Jeisys' Korean associations give it skincare & beauty credibility." at bounding box center [767, 169] width 67 height 9
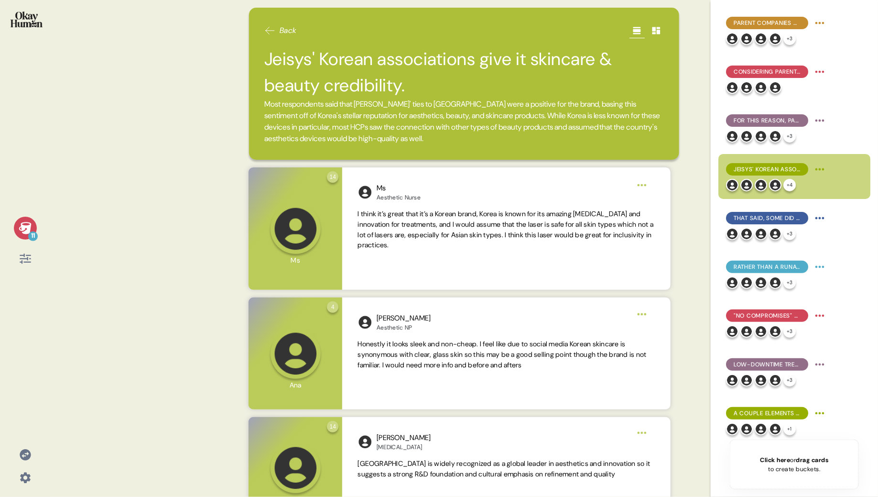
click at [18, 235] on div "11" at bounding box center [25, 228] width 23 height 23
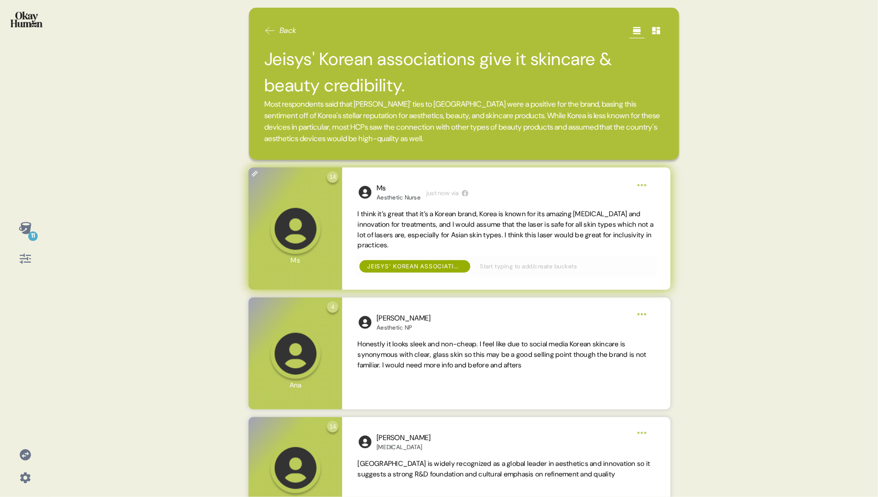
click at [371, 228] on span "I think it’s great that it’s a Korean brand, Korea is known for its amazing [ME…" at bounding box center [506, 229] width 296 height 40
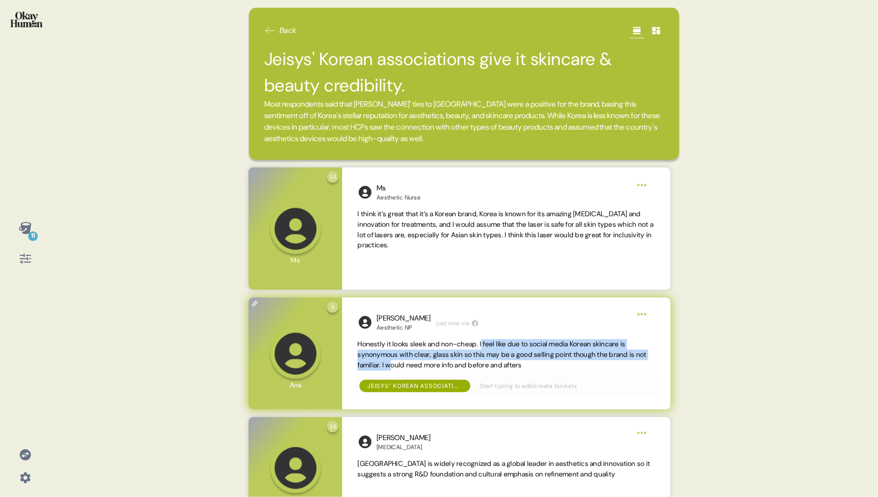
drag, startPoint x: 490, startPoint y: 343, endPoint x: 407, endPoint y: 366, distance: 86.9
click at [407, 366] on span "Honestly it looks sleek and non-cheap. I feel like due to social media Korean s…" at bounding box center [502, 354] width 289 height 30
drag, startPoint x: 395, startPoint y: 366, endPoint x: 341, endPoint y: 340, distance: 59.9
click at [347, 343] on div "[PERSON_NAME] Aesthetic NP just now via Honestly it looks sleek and non-cheap. …" at bounding box center [506, 353] width 328 height 112
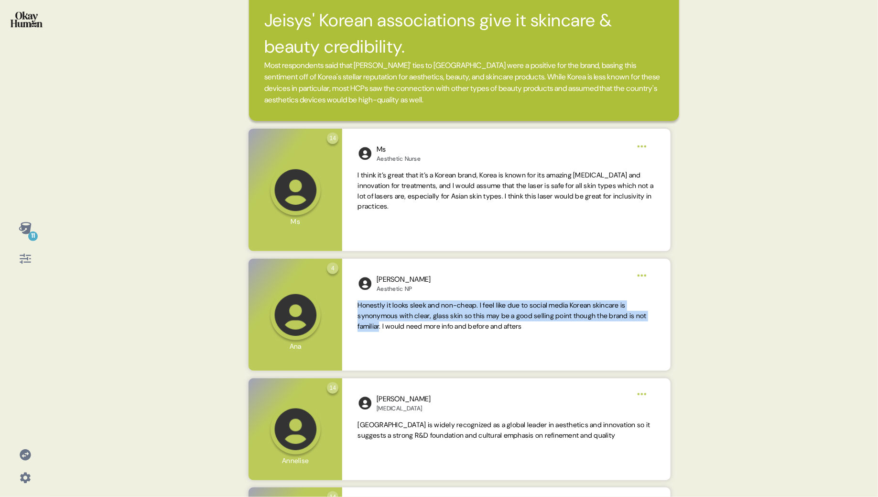
scroll to position [128, 0]
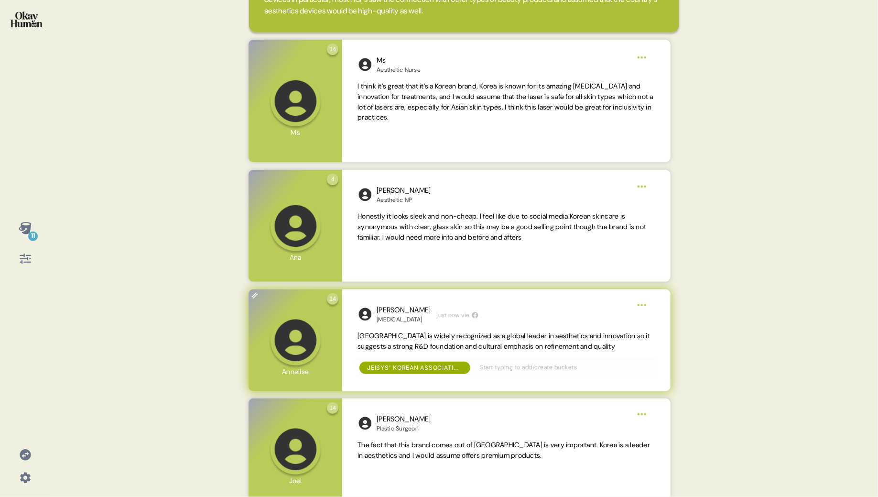
click at [467, 346] on span "[GEOGRAPHIC_DATA] is widely recognized as a global leader in aesthetics and inn…" at bounding box center [504, 340] width 293 height 19
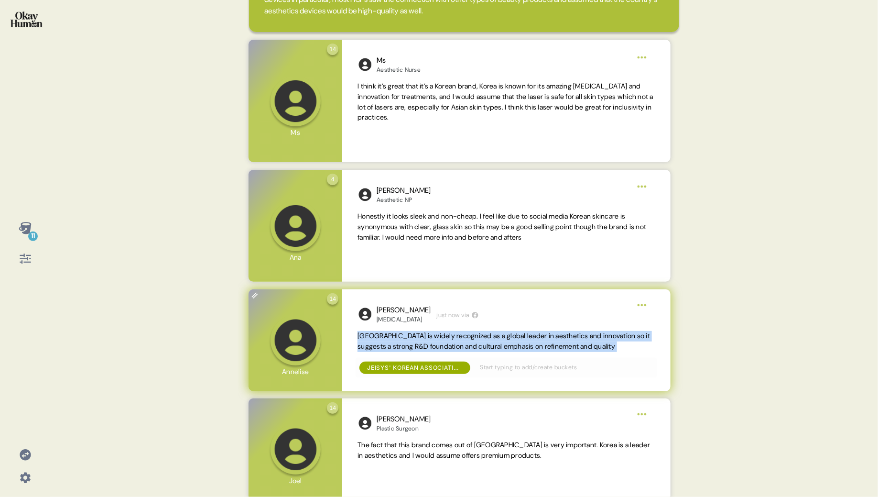
click at [467, 346] on span "[GEOGRAPHIC_DATA] is widely recognized as a global leader in aesthetics and inn…" at bounding box center [504, 340] width 293 height 19
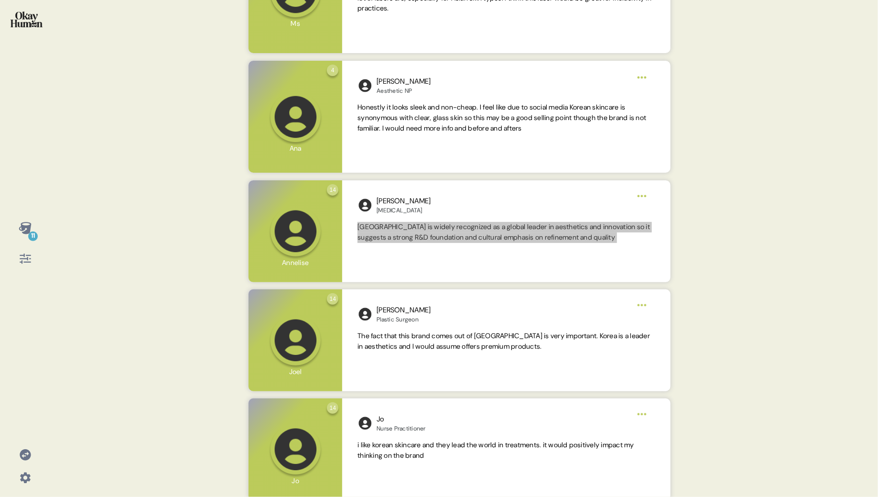
scroll to position [236, 0]
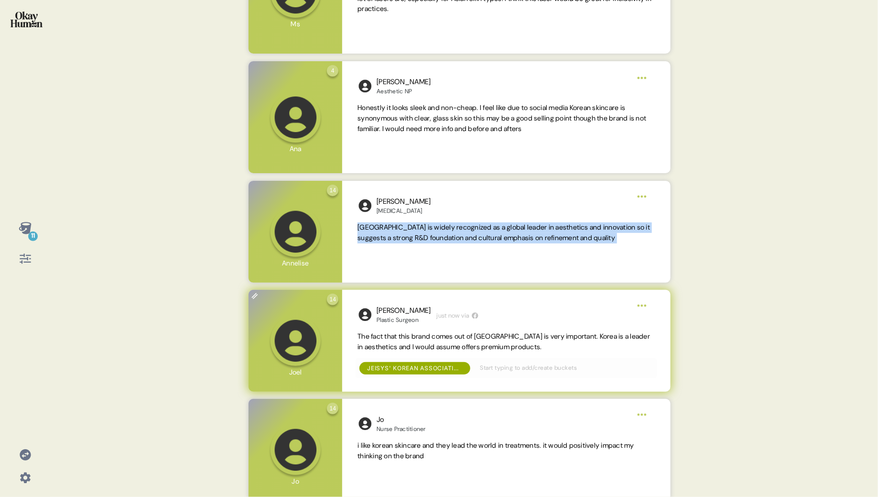
click at [465, 345] on span "The fact that this brand comes out of [GEOGRAPHIC_DATA] is very important. Kore…" at bounding box center [504, 341] width 293 height 19
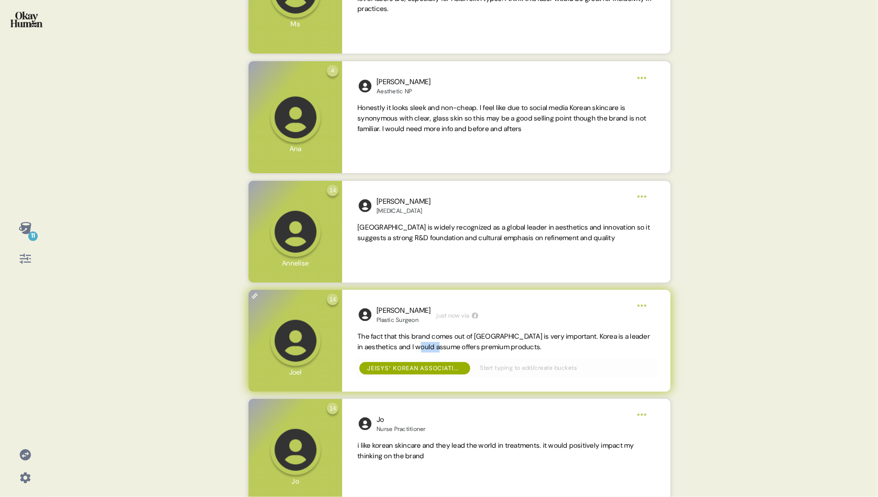
click at [465, 345] on span "The fact that this brand comes out of [GEOGRAPHIC_DATA] is very important. Kore…" at bounding box center [504, 341] width 293 height 19
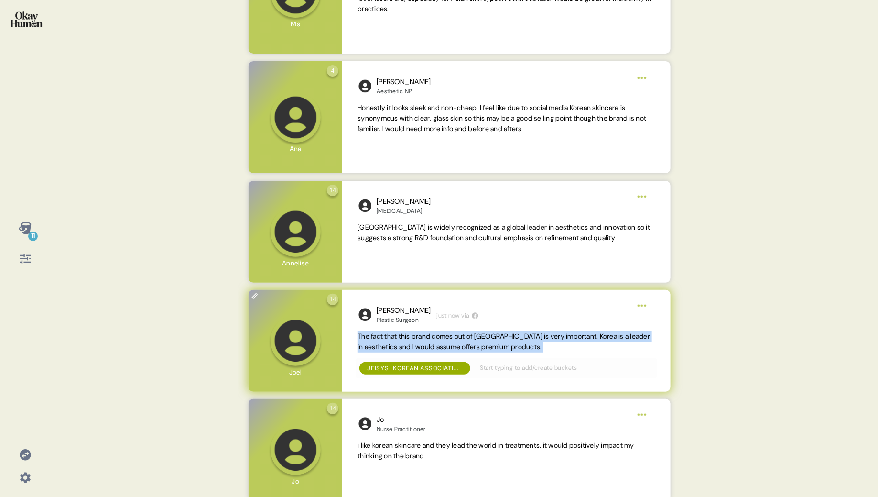
click at [465, 345] on span "The fact that this brand comes out of [GEOGRAPHIC_DATA] is very important. Kore…" at bounding box center [504, 341] width 293 height 19
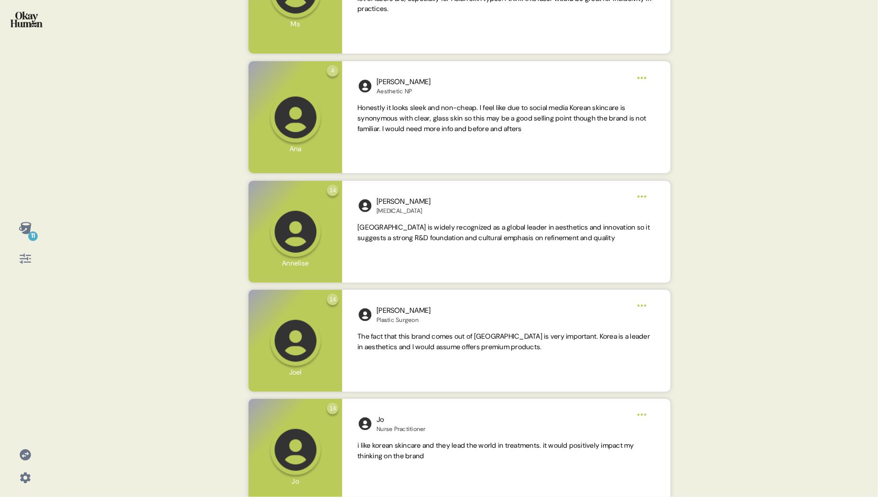
click at [15, 223] on div "11" at bounding box center [25, 228] width 23 height 23
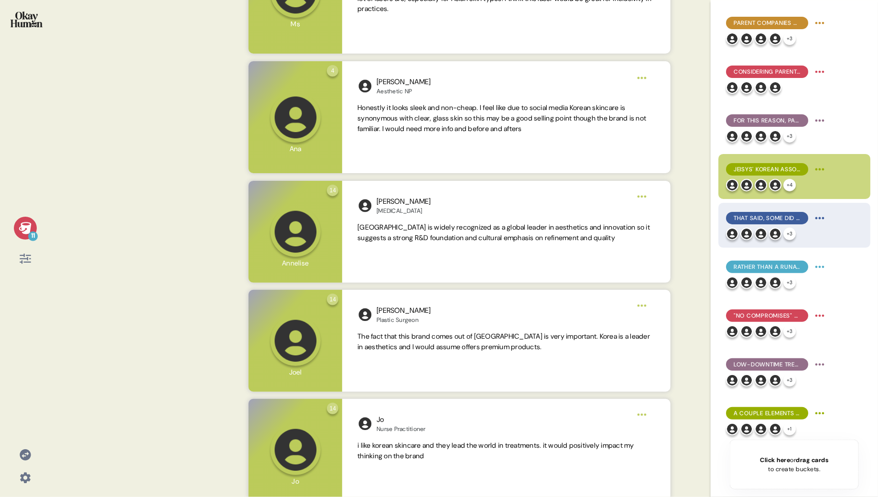
click at [763, 212] on div "That said, some did raise concerns with Korea, focused on tariffs, support, and…" at bounding box center [767, 218] width 82 height 12
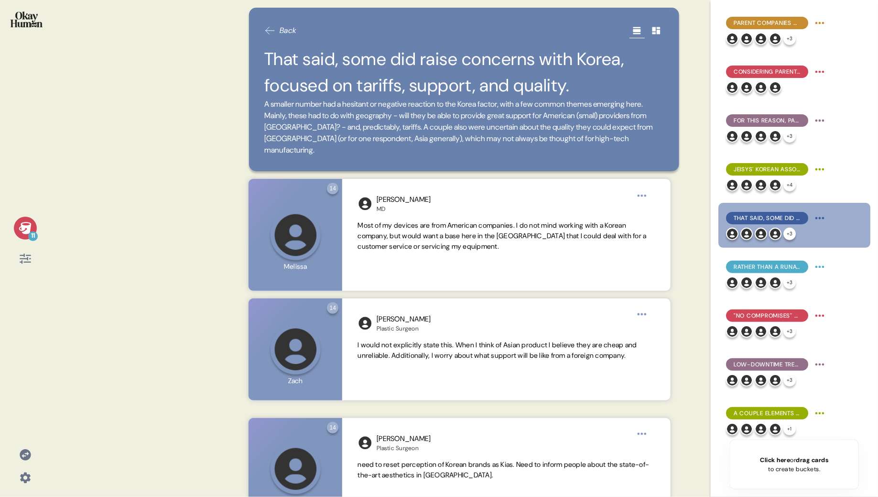
click at [19, 224] on icon at bounding box center [25, 227] width 13 height 13
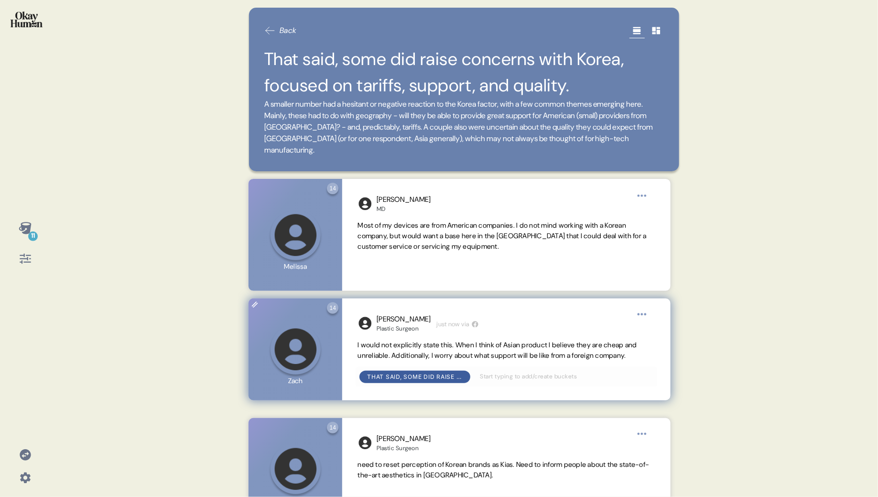
click at [412, 377] on div "That said, some did raise concerns with Korea, focused on tariffs, support, and…" at bounding box center [506, 377] width 301 height 20
click at [412, 348] on span "I would not explicitly state this. When I think of Asian product I believe they…" at bounding box center [497, 349] width 279 height 19
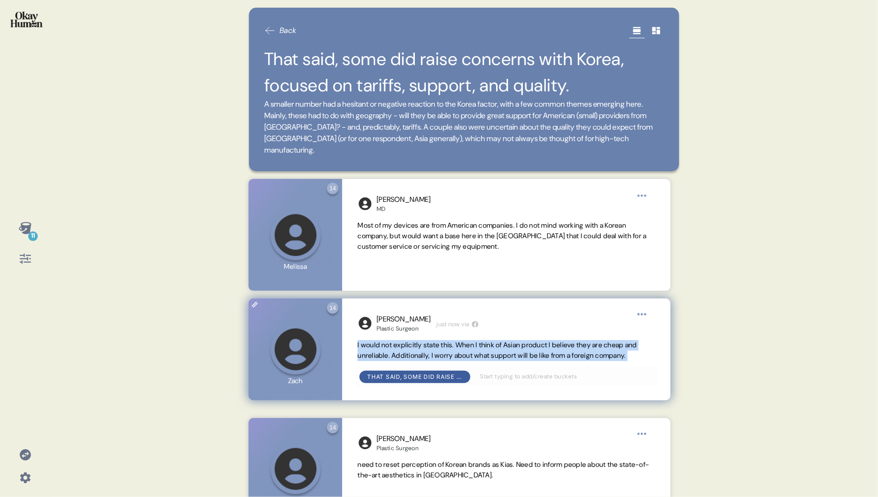
click at [412, 348] on span "I would not explicitly state this. When I think of Asian product I believe they…" at bounding box center [497, 349] width 279 height 19
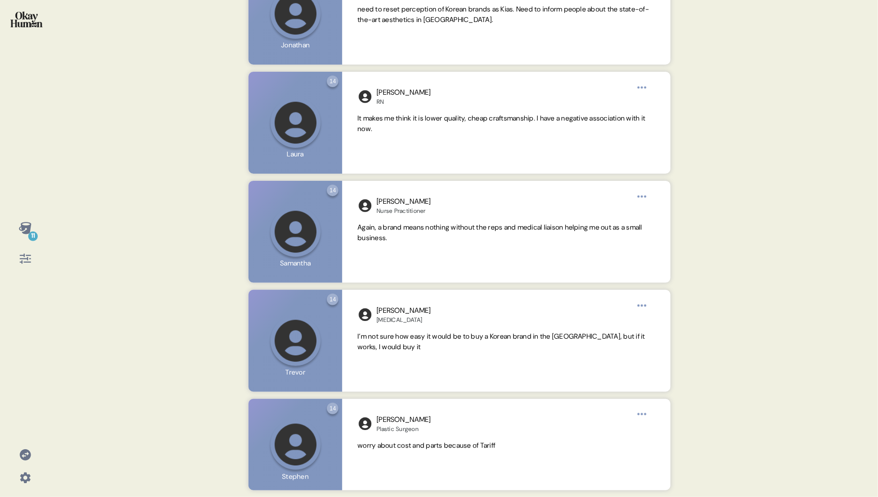
scroll to position [456, 0]
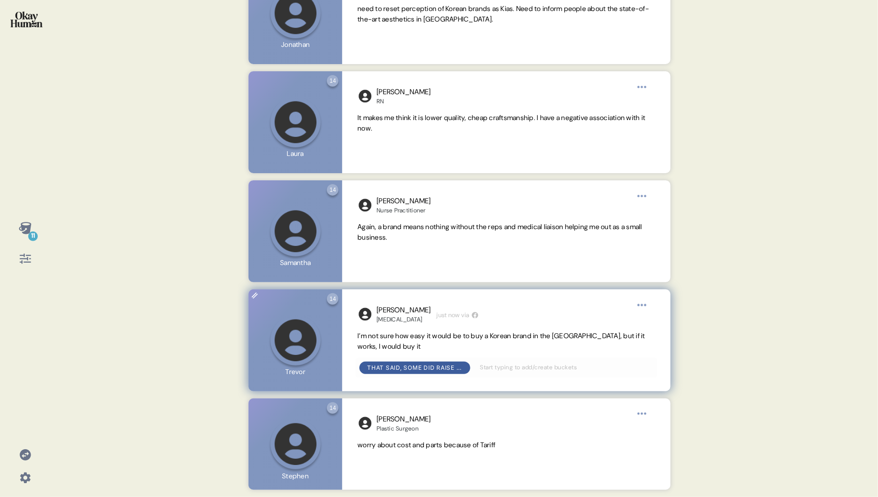
click at [379, 332] on span "I’m not sure how easy it would be to buy a Korean brand in the [GEOGRAPHIC_DATA…" at bounding box center [502, 340] width 288 height 19
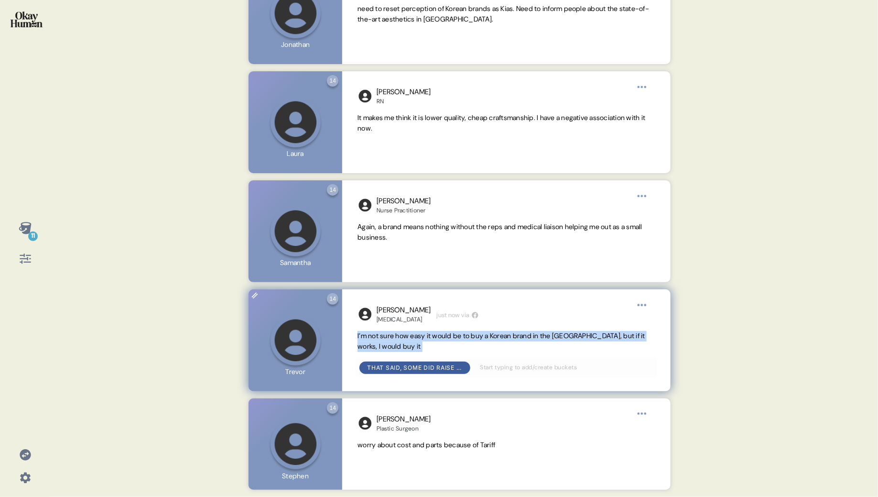
click at [379, 332] on span "I’m not sure how easy it would be to buy a Korean brand in the [GEOGRAPHIC_DATA…" at bounding box center [502, 340] width 288 height 19
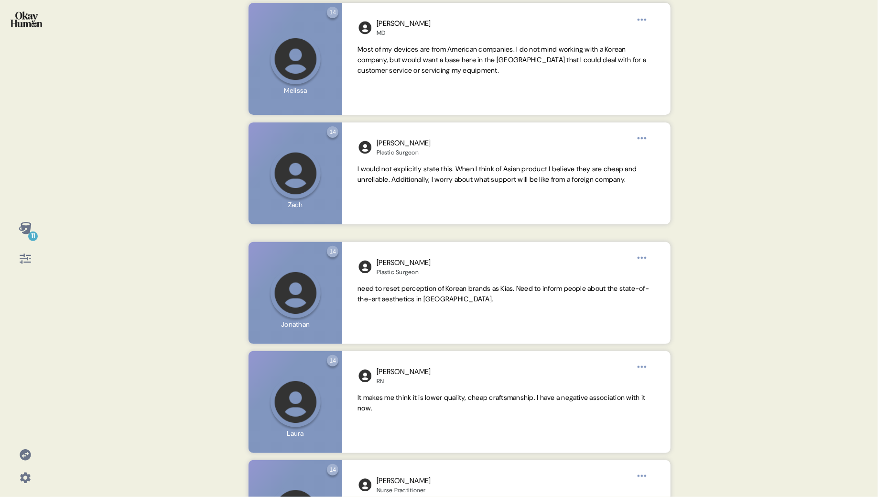
scroll to position [0, 0]
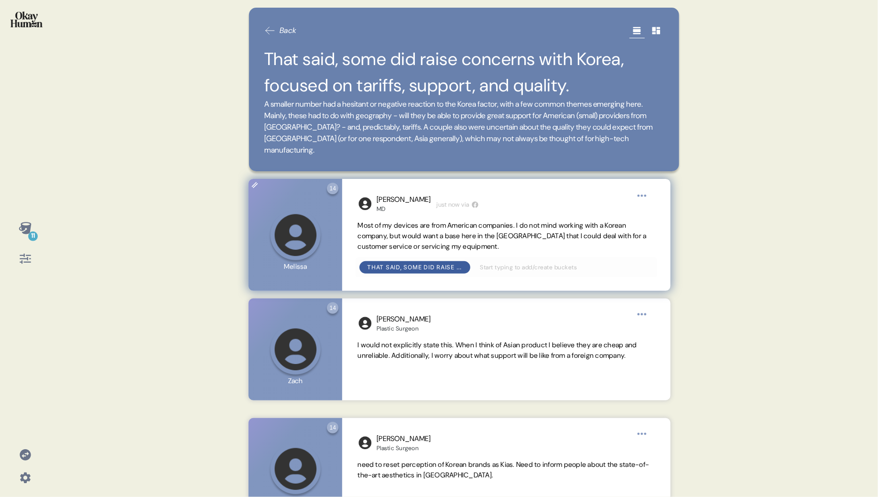
click at [467, 235] on span "Most of my devices are from American companies. I do not mind working with a Ko…" at bounding box center [502, 236] width 289 height 30
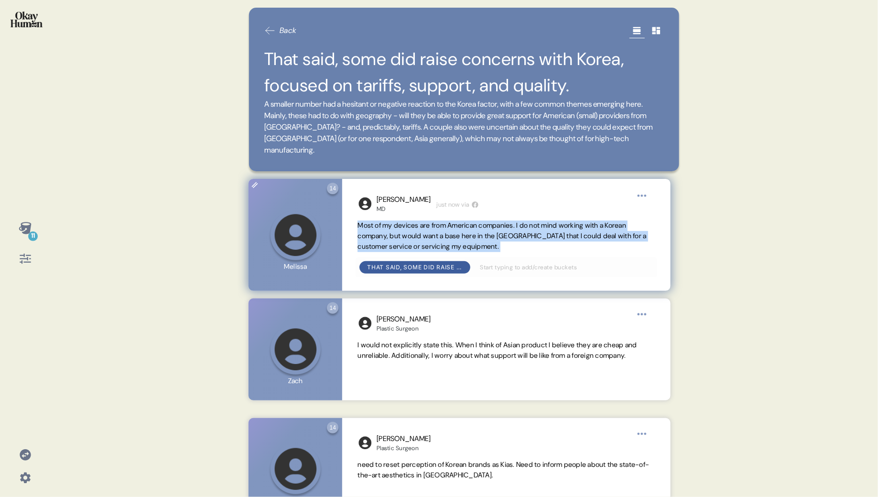
click at [467, 235] on span "Most of my devices are from American companies. I do not mind working with a Ko…" at bounding box center [502, 236] width 289 height 30
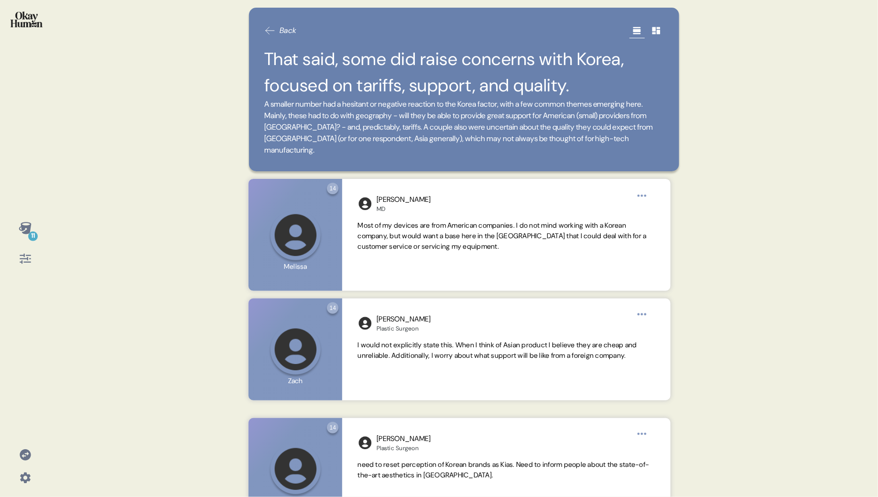
click at [31, 224] on icon at bounding box center [25, 227] width 13 height 13
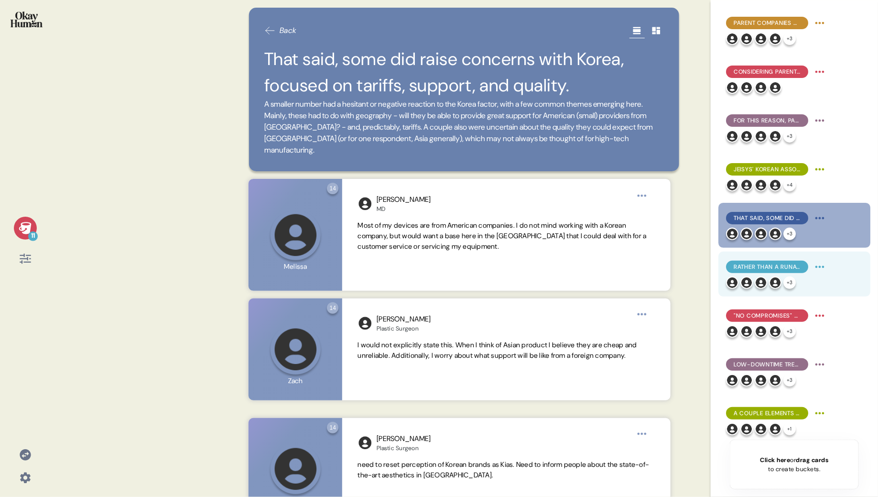
click at [819, 262] on html "11 Back That said, some did raise concerns with Korea, focused on tariffs, supp…" at bounding box center [439, 248] width 878 height 497
click at [761, 267] on html "11 Back That said, some did raise concerns with Korea, focused on tariffs, supp…" at bounding box center [439, 248] width 878 height 497
click at [745, 260] on div "Rather than a runaway favorite, participants praised three key elements across …" at bounding box center [776, 266] width 101 height 15
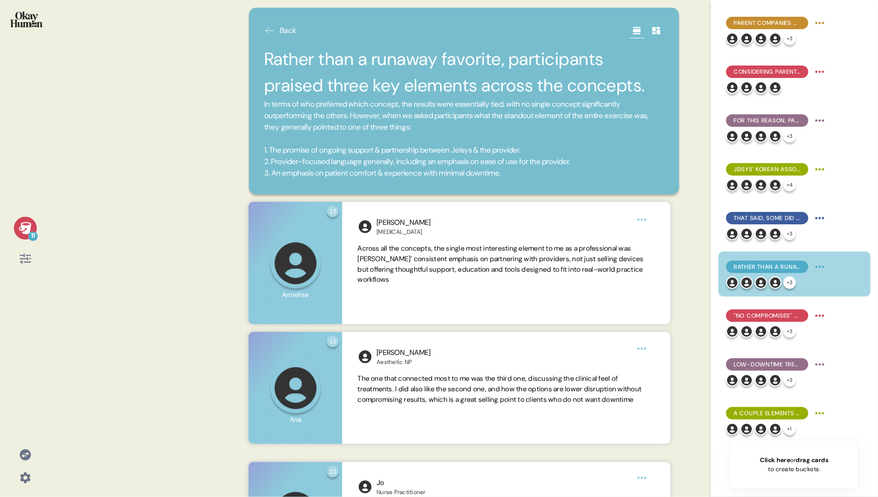
click at [29, 234] on div "11" at bounding box center [33, 236] width 10 height 10
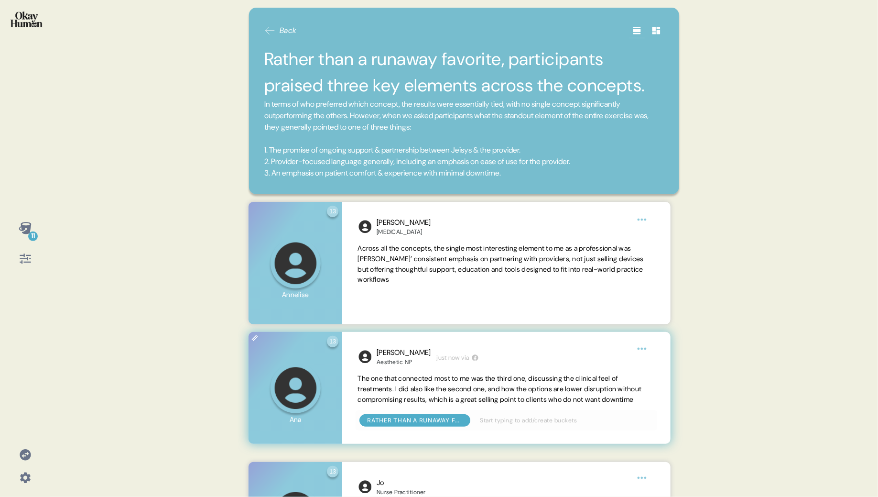
click at [416, 400] on span "The one that connected most to me was the third one, discussing the clinical fe…" at bounding box center [500, 389] width 284 height 30
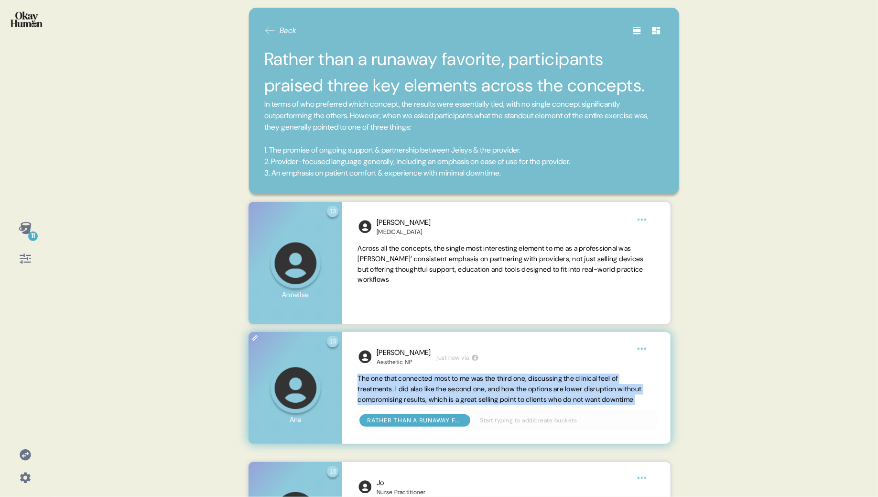
click at [416, 400] on span "The one that connected most to me was the third one, discussing the clinical fe…" at bounding box center [500, 389] width 284 height 30
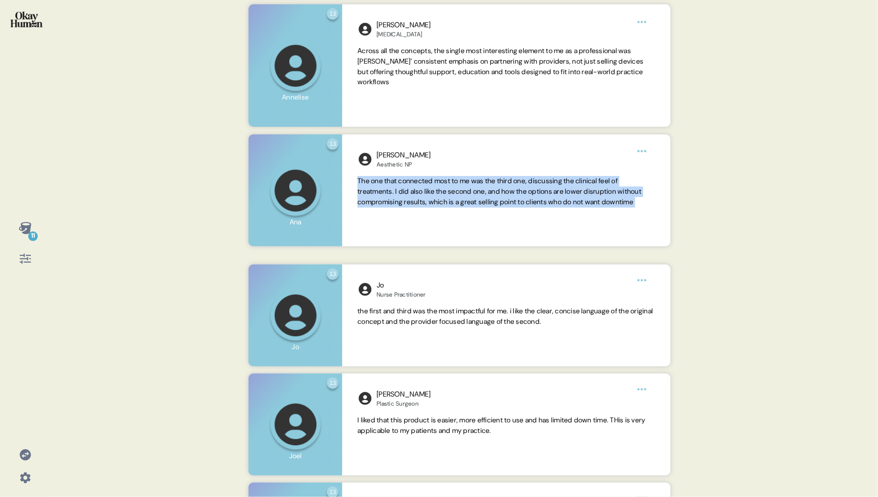
scroll to position [195, 0]
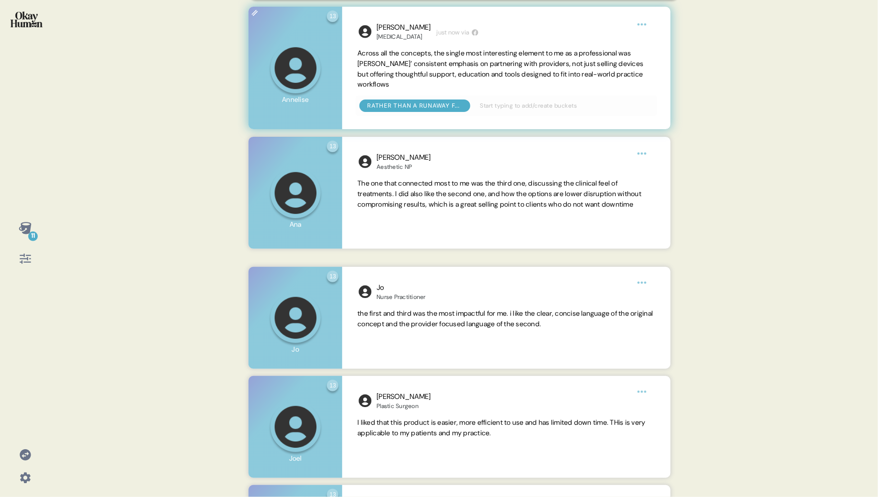
click at [466, 56] on span "Across all the concepts, the single most interesting element to me as a profess…" at bounding box center [501, 69] width 286 height 40
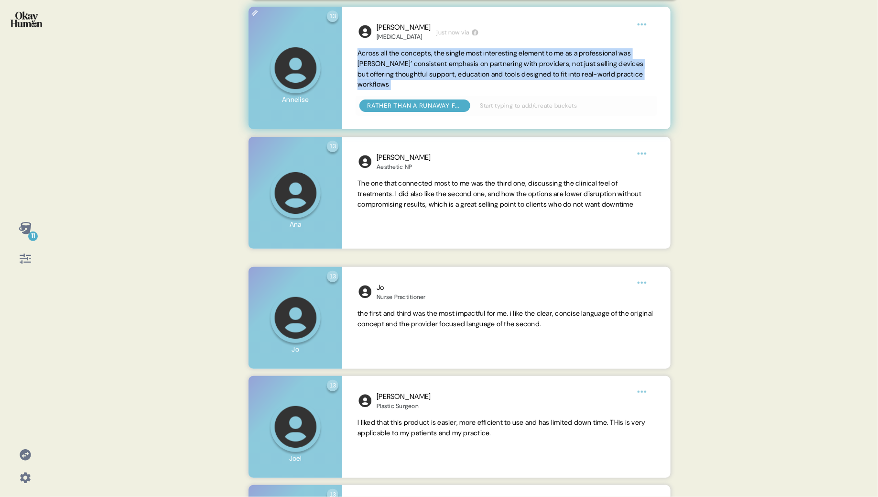
click at [466, 56] on span "Across all the concepts, the single most interesting element to me as a profess…" at bounding box center [501, 69] width 286 height 40
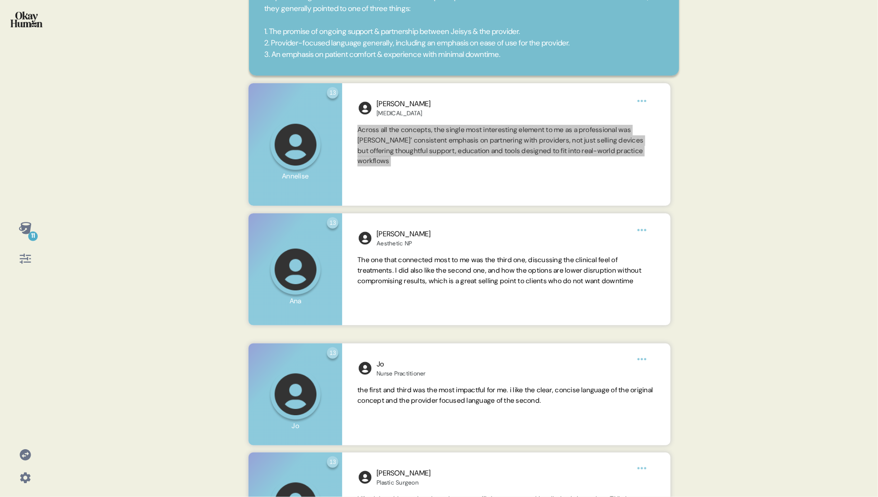
scroll to position [118, 0]
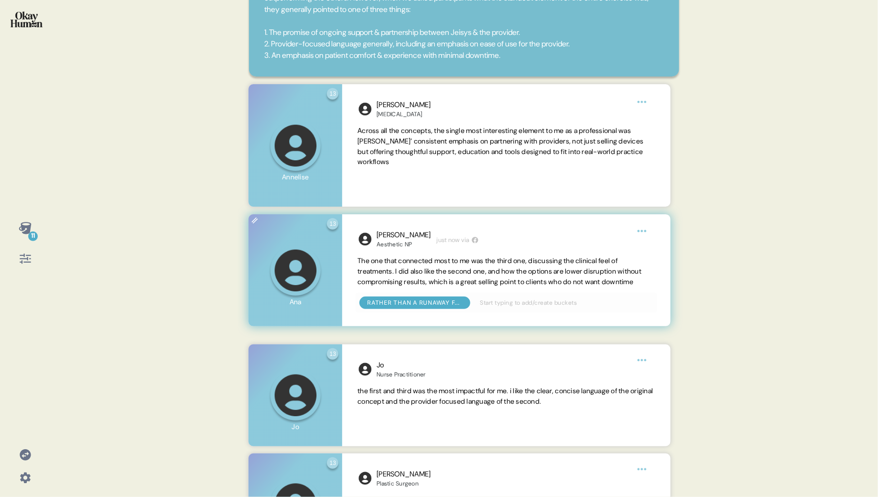
click at [439, 279] on span "The one that connected most to me was the third one, discussing the clinical fe…" at bounding box center [500, 271] width 284 height 30
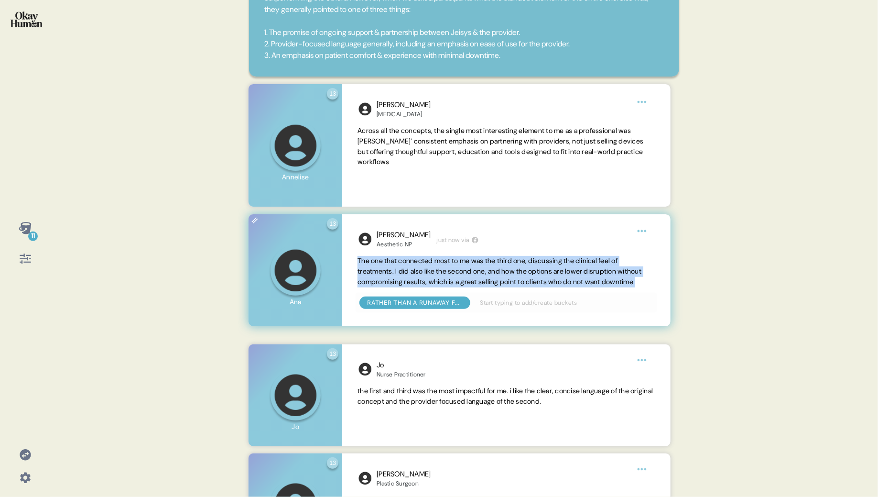
click at [439, 279] on span "The one that connected most to me was the third one, discussing the clinical fe…" at bounding box center [500, 271] width 284 height 30
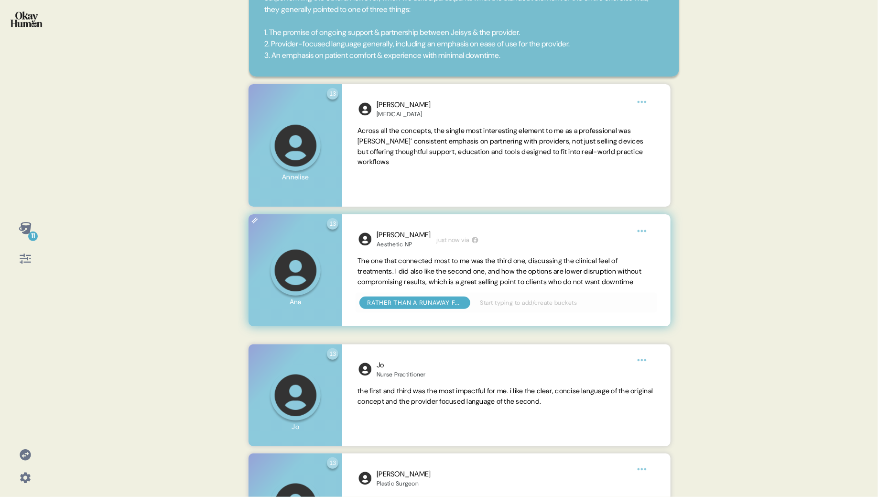
click at [401, 287] on span "The one that connected most to me was the third one, discussing the clinical fe…" at bounding box center [506, 271] width 297 height 31
click at [400, 282] on span "The one that connected most to me was the third one, discussing the clinical fe…" at bounding box center [500, 271] width 284 height 30
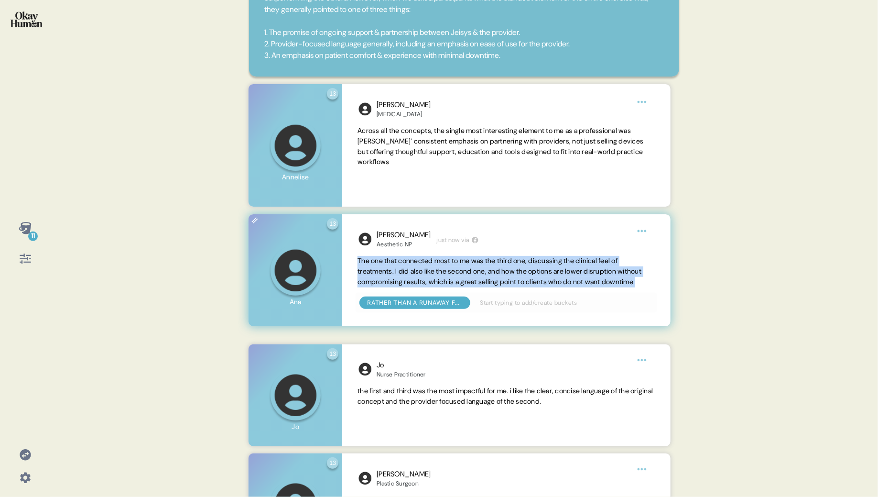
click at [400, 282] on span "The one that connected most to me was the third one, discussing the clinical fe…" at bounding box center [500, 271] width 284 height 30
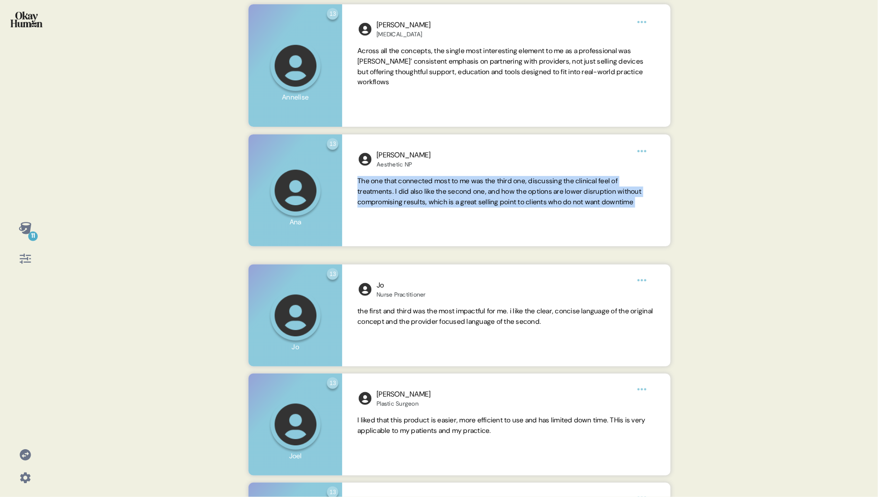
scroll to position [196, 0]
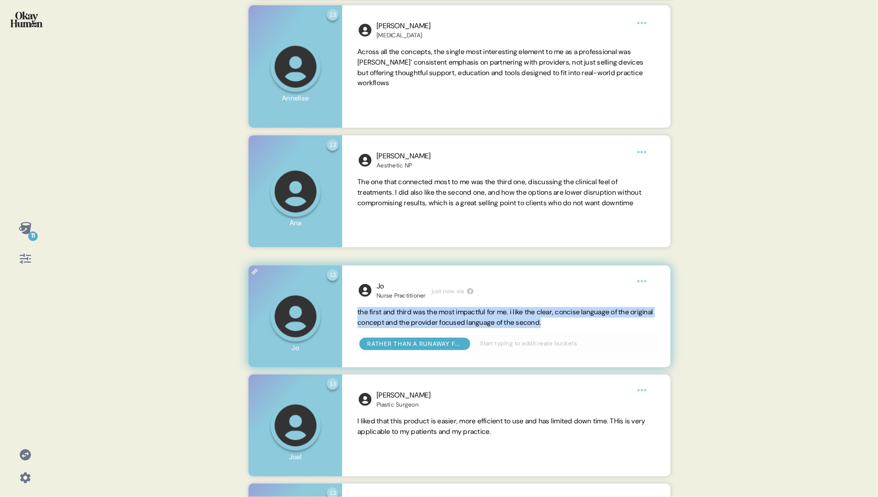
drag, startPoint x: 624, startPoint y: 321, endPoint x: 354, endPoint y: 314, distance: 270.7
click at [354, 314] on div "Jo Nurse Practitioner just now via the first and third was the most impactful f…" at bounding box center [506, 315] width 328 height 101
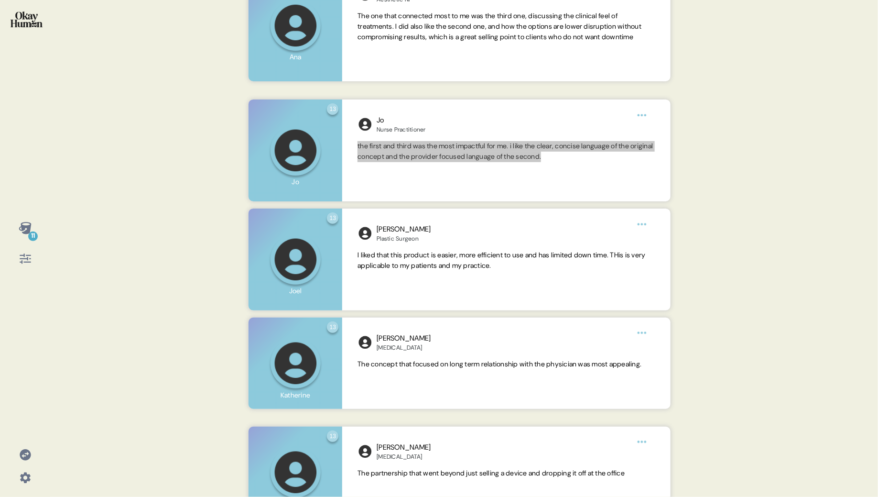
scroll to position [369, 0]
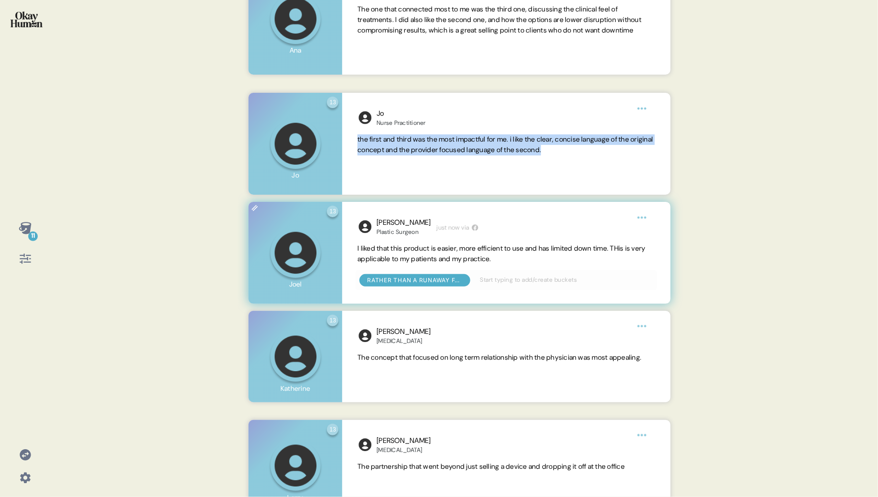
click at [402, 250] on span "I liked that this product is easier, more efficient to use and has limited down…" at bounding box center [502, 253] width 288 height 19
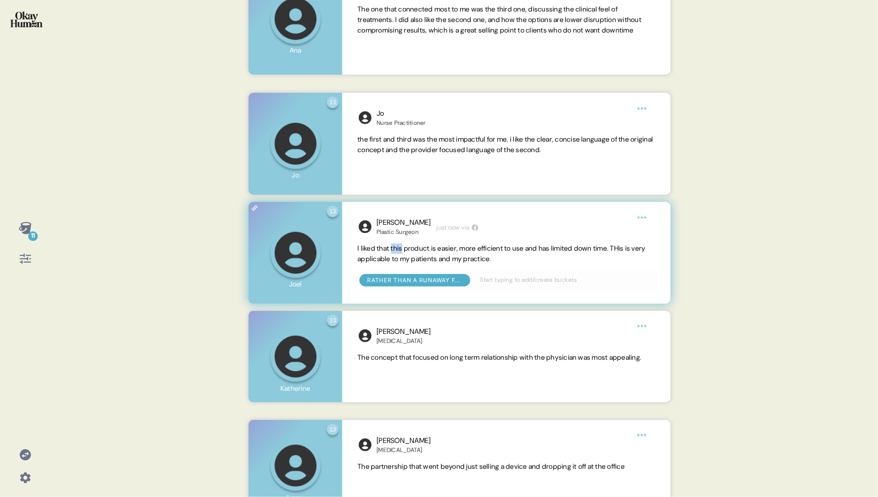
click at [402, 250] on span "I liked that this product is easier, more efficient to use and has limited down…" at bounding box center [502, 253] width 288 height 19
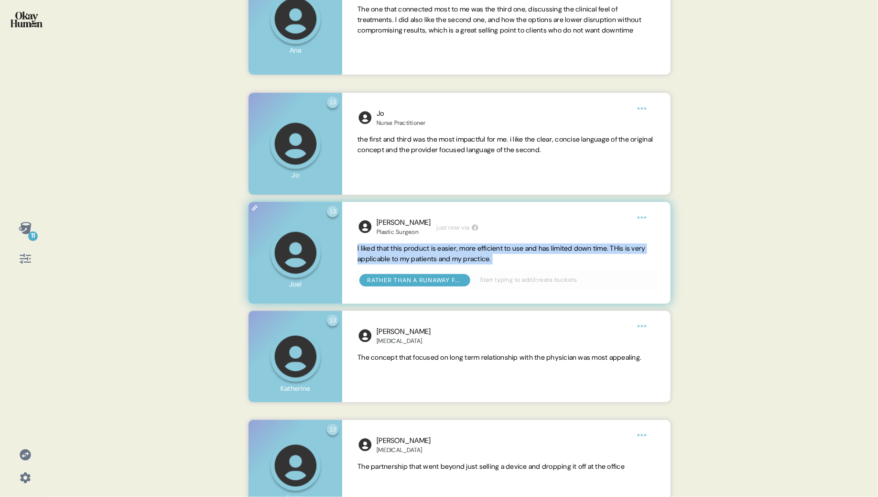
click at [402, 250] on span "I liked that this product is easier, more efficient to use and has limited down…" at bounding box center [502, 253] width 288 height 19
